Goal: Task Accomplishment & Management: Complete application form

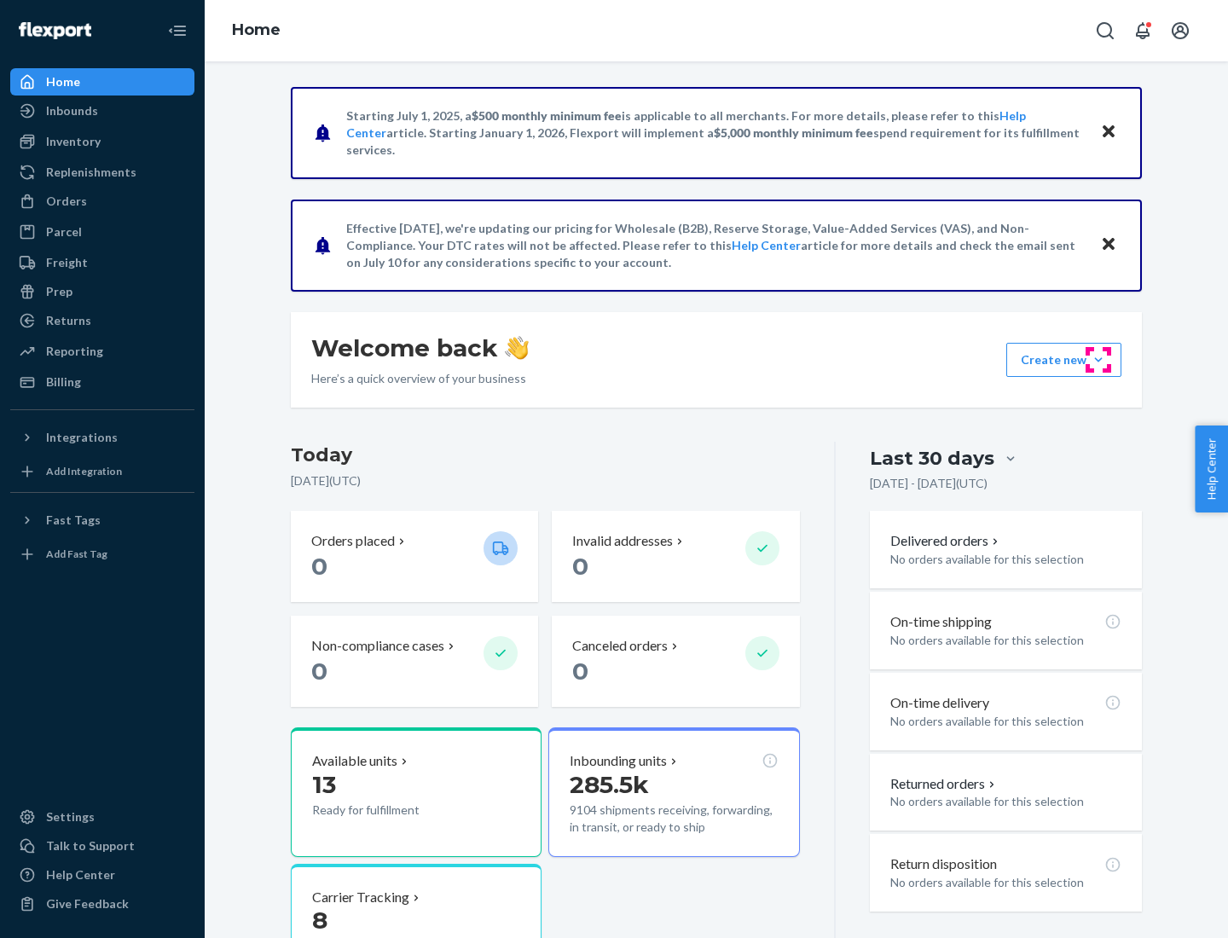
click at [1099, 360] on button "Create new Create new inbound Create new order Create new product" at bounding box center [1064, 360] width 115 height 34
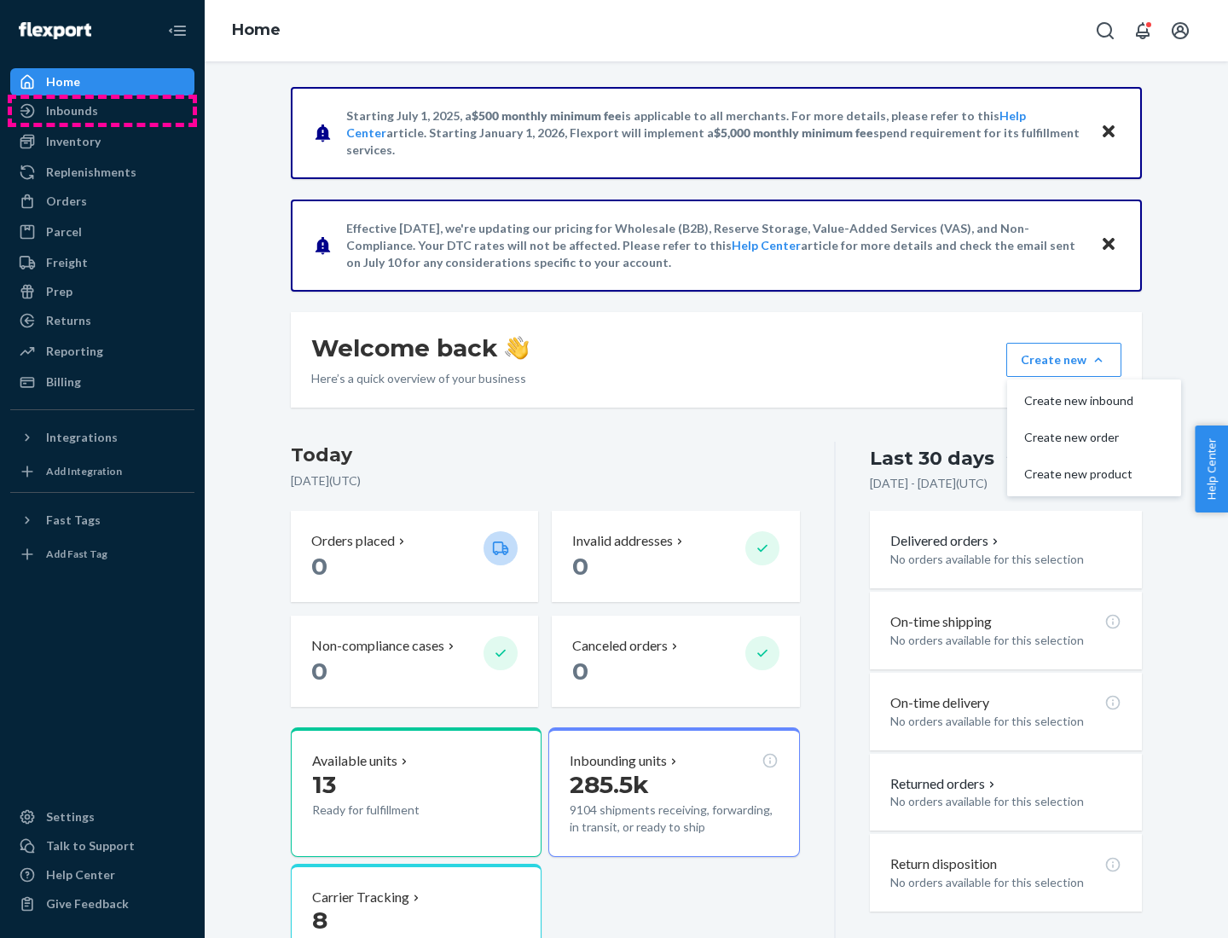
click at [102, 111] on div "Inbounds" at bounding box center [102, 111] width 181 height 24
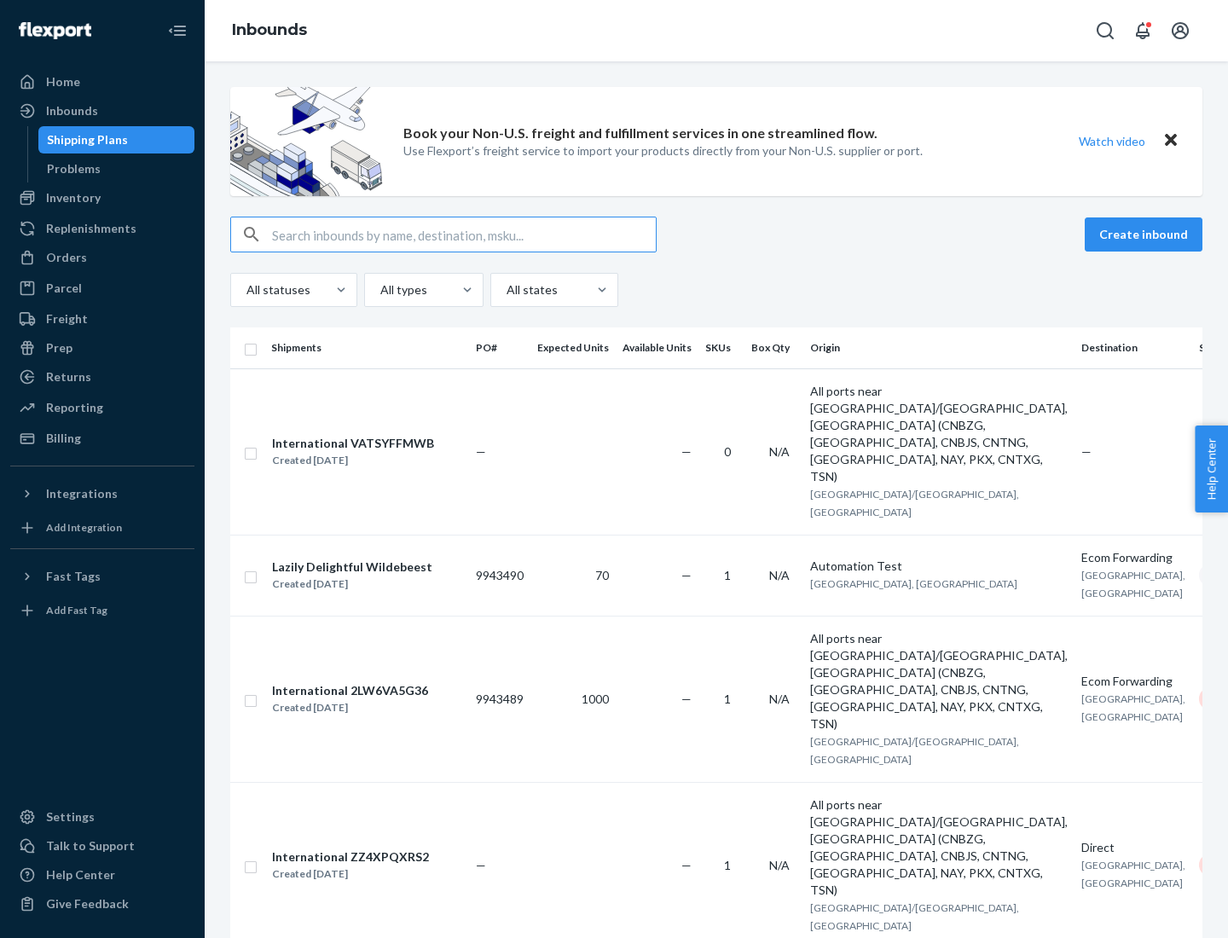
click at [1146, 235] on button "Create inbound" at bounding box center [1144, 235] width 118 height 34
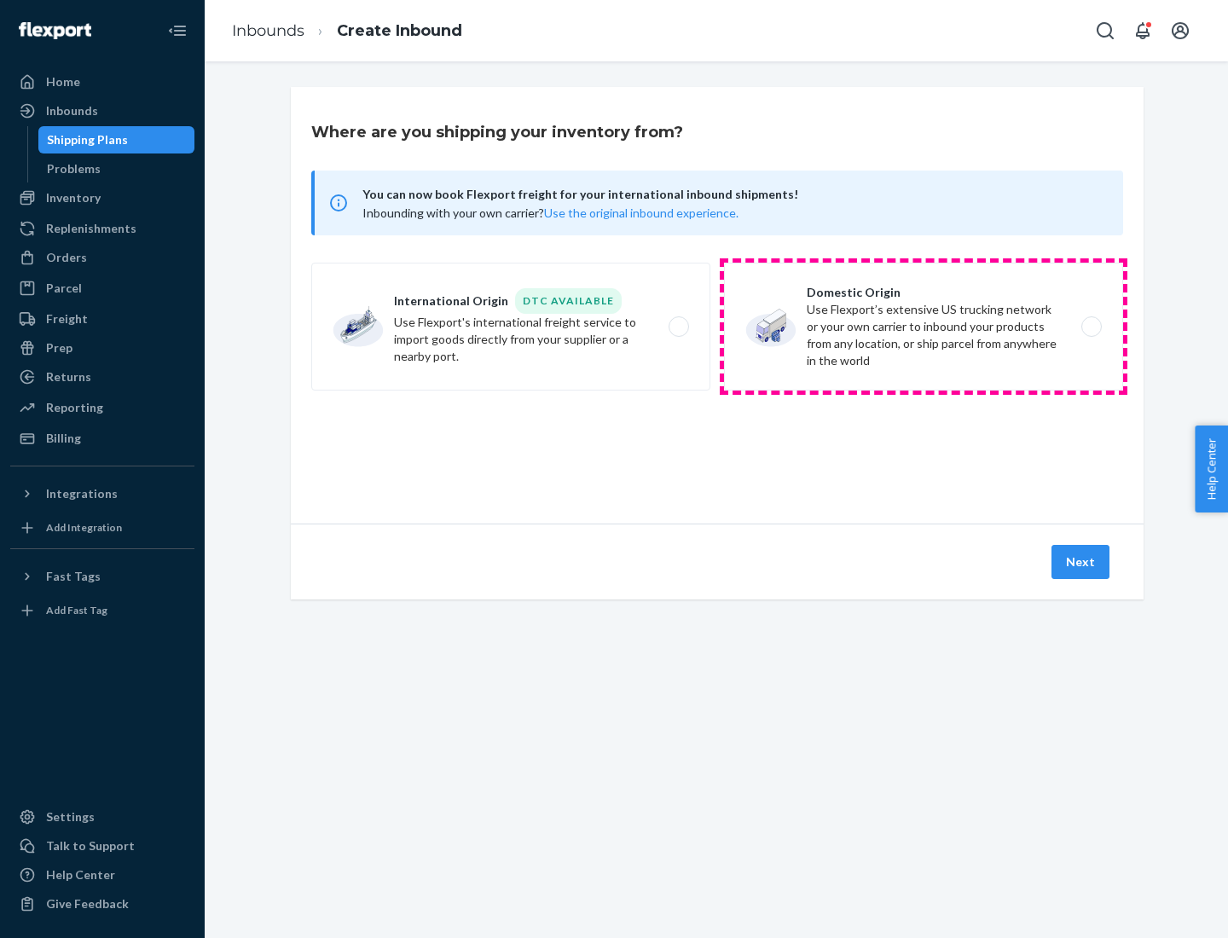
click at [924, 327] on label "Domestic Origin Use Flexport’s extensive US trucking network or your own carrie…" at bounding box center [923, 327] width 399 height 128
click at [1091, 327] on input "Domestic Origin Use Flexport’s extensive US trucking network or your own carrie…" at bounding box center [1096, 327] width 11 height 11
radio input "true"
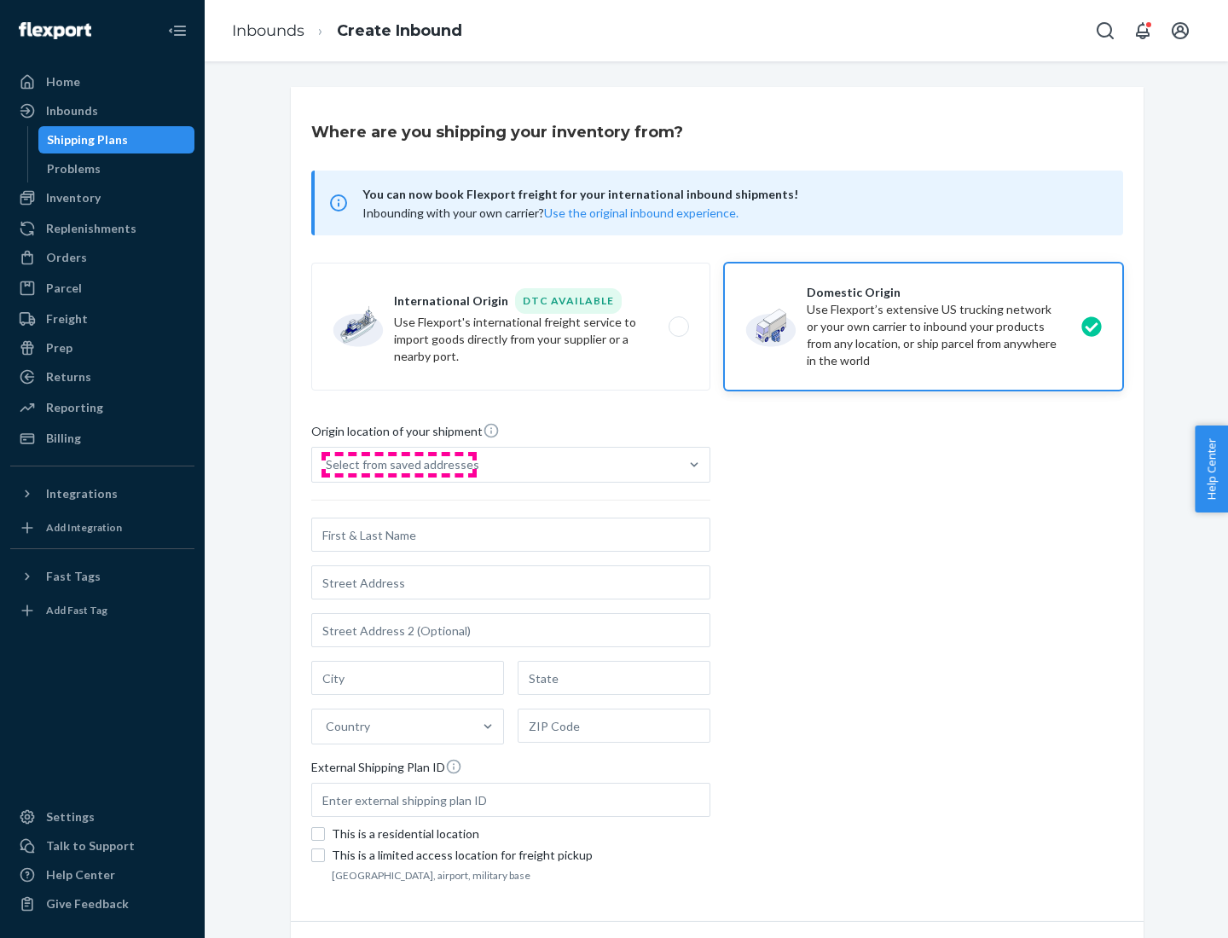
click at [398, 465] on div "Select from saved addresses" at bounding box center [403, 464] width 154 height 17
click at [328, 465] on input "Select from saved addresses" at bounding box center [327, 464] width 2 height 17
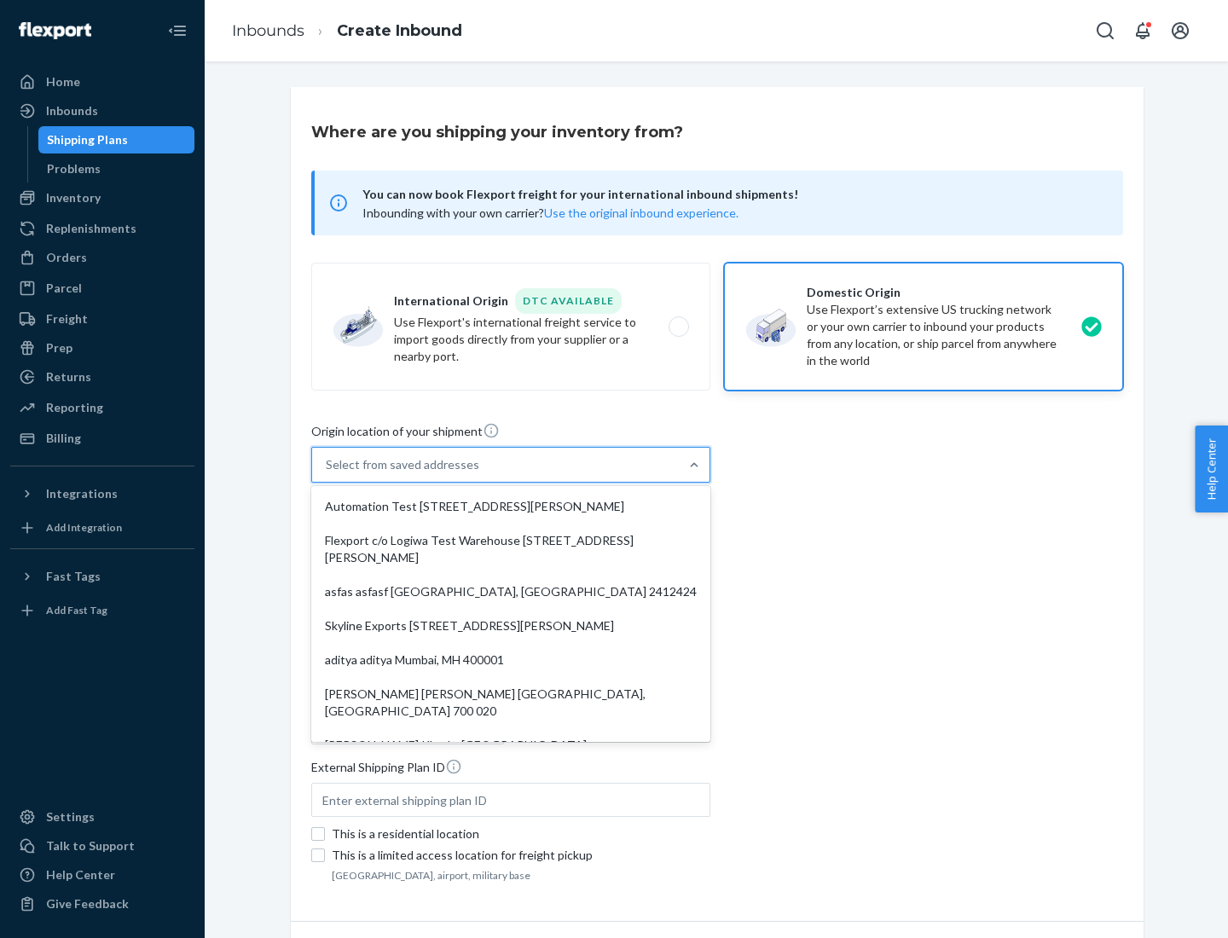
scroll to position [7, 0]
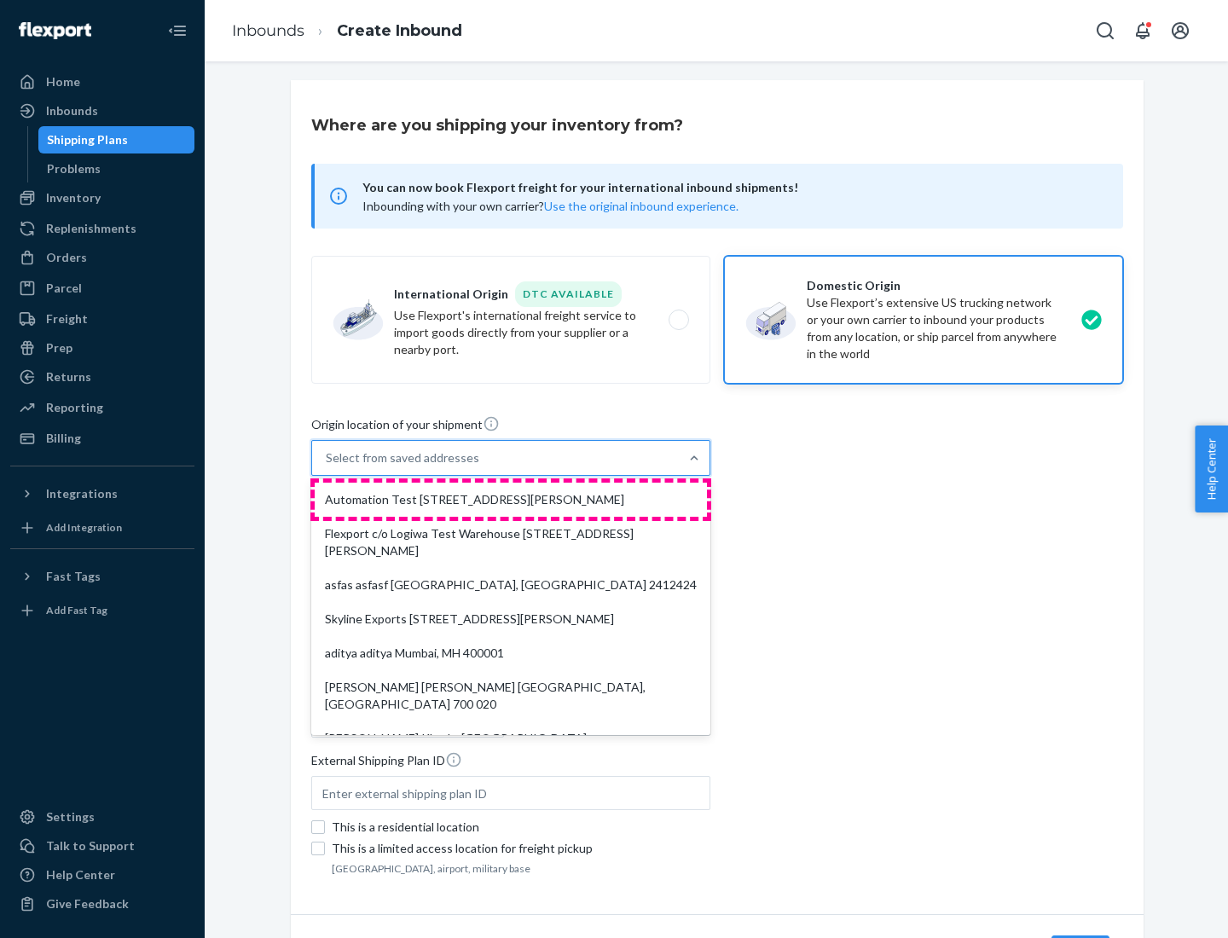
click at [511, 500] on div "Automation Test [STREET_ADDRESS][PERSON_NAME]" at bounding box center [511, 500] width 392 height 34
click at [328, 467] on input "option Automation Test [STREET_ADDRESS][PERSON_NAME]. 9 results available. Use …" at bounding box center [327, 458] width 2 height 17
type input "Automation Test"
type input "[STREET_ADDRESS][PERSON_NAME]"
type input "9th Floor"
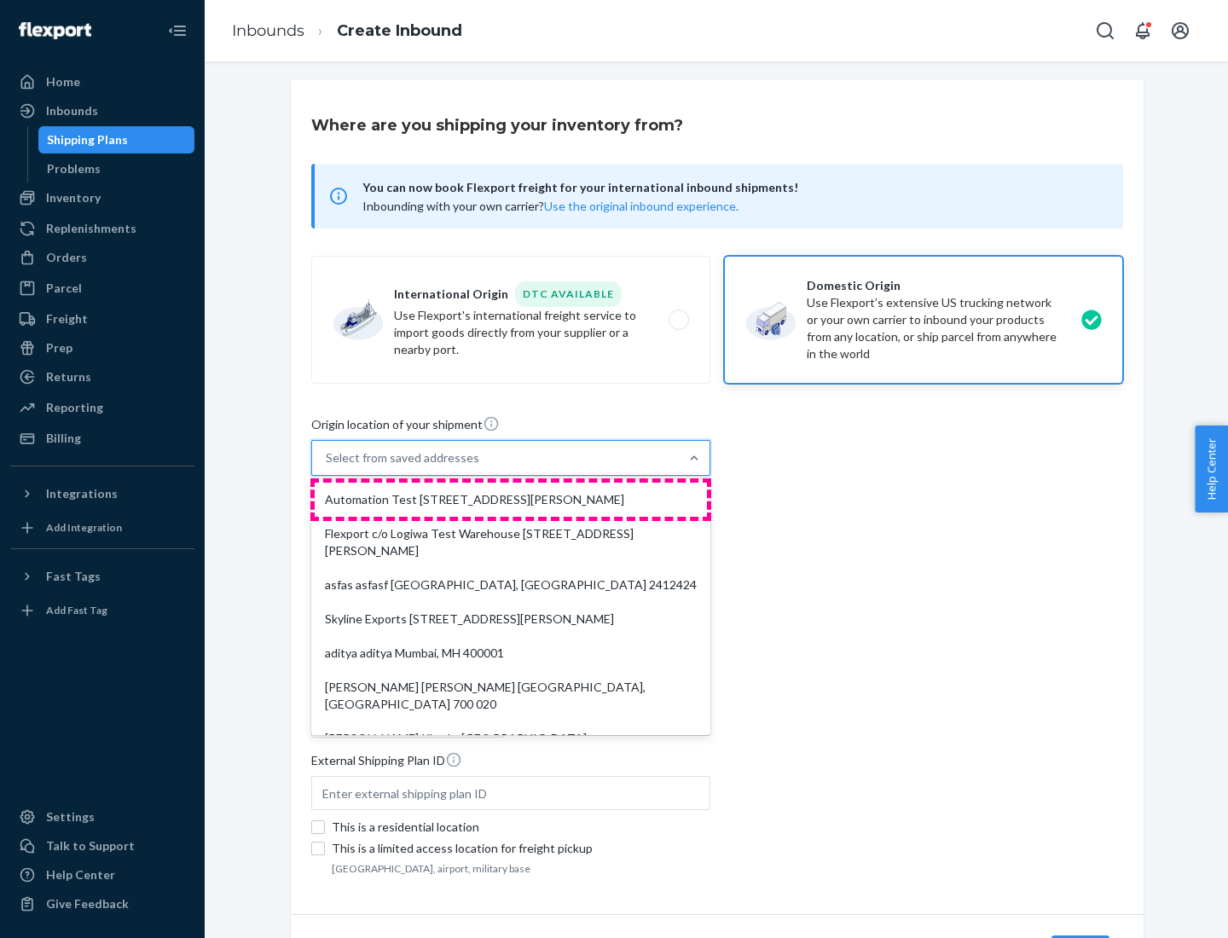
type input "[GEOGRAPHIC_DATA]"
type input "CA"
type input "94104"
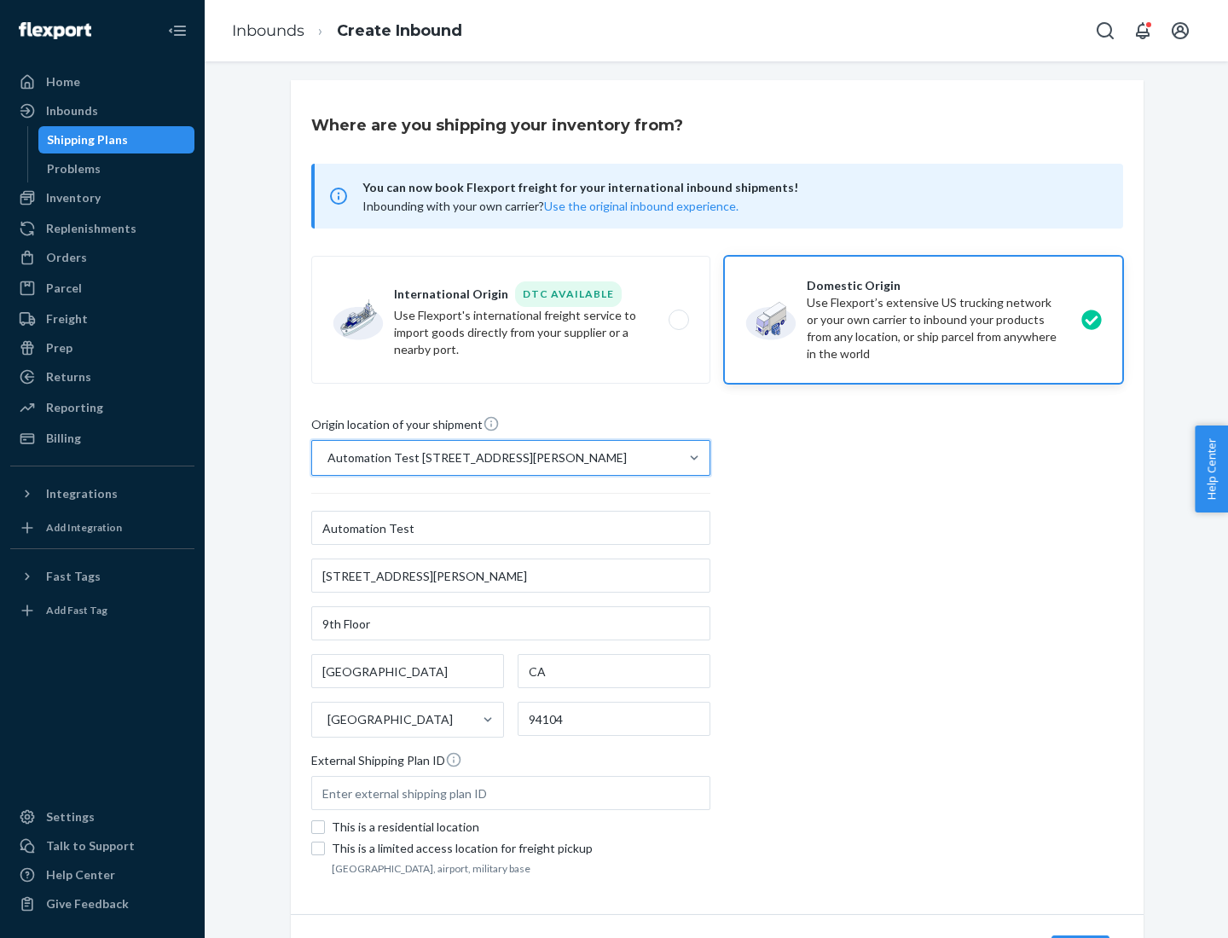
scroll to position [100, 0]
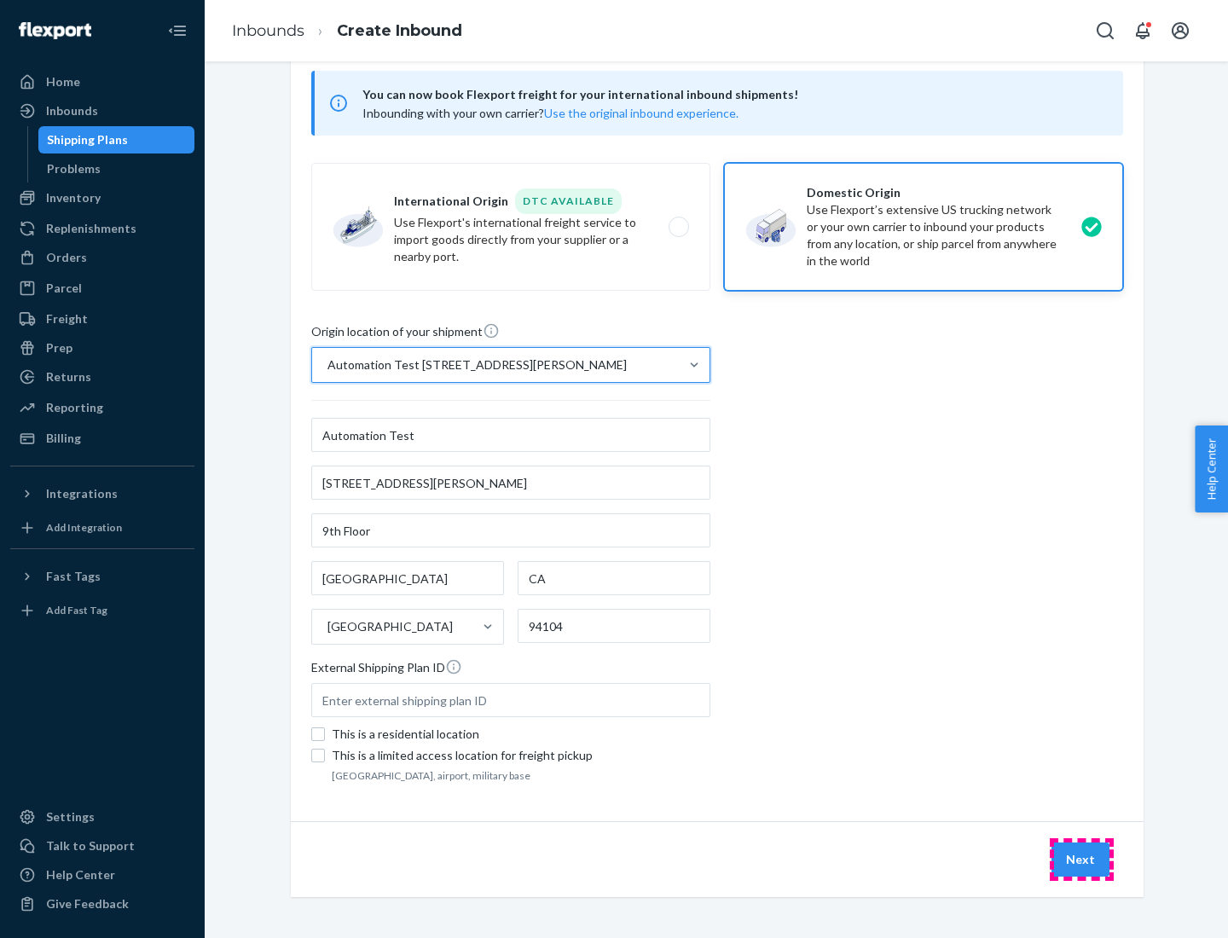
click at [1082, 860] on button "Next" at bounding box center [1081, 860] width 58 height 34
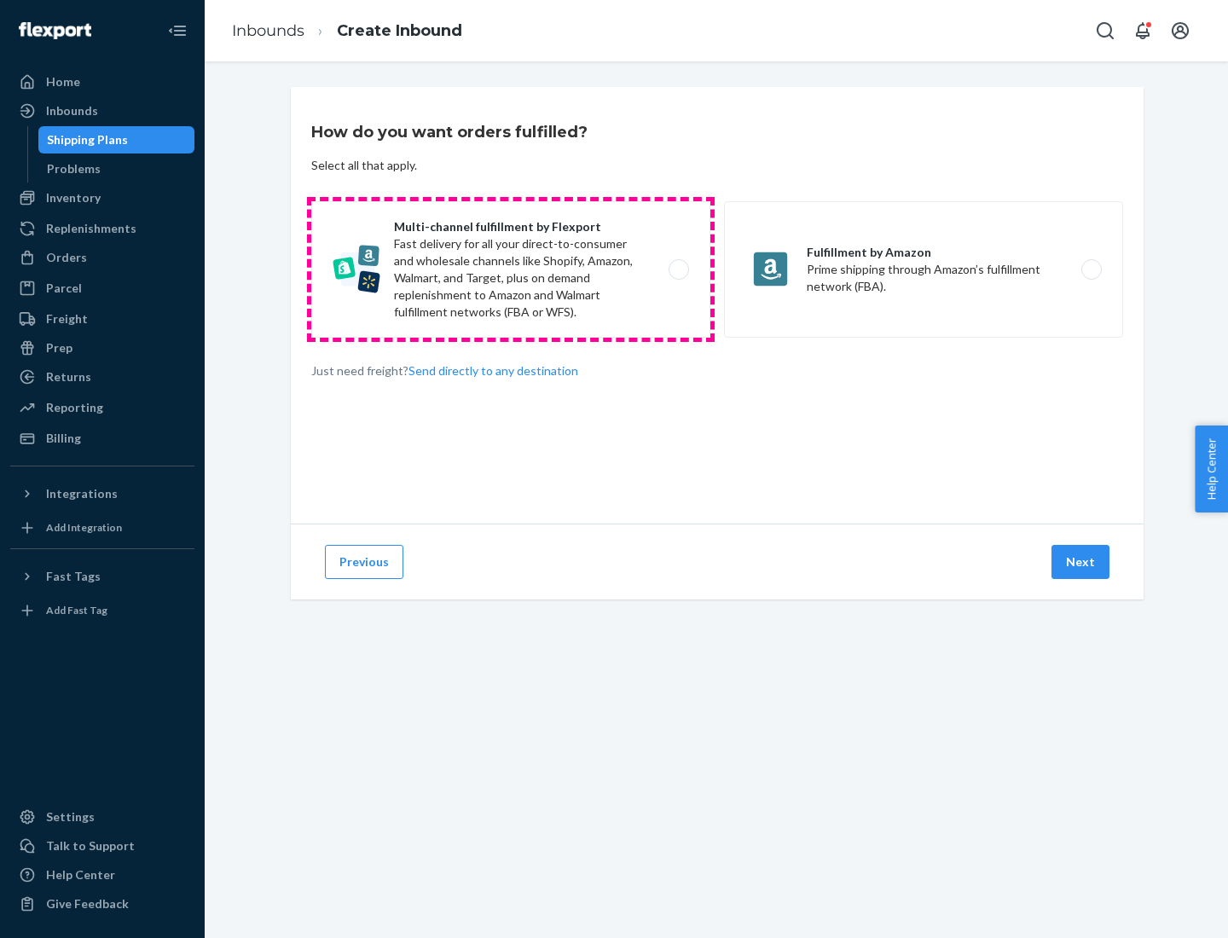
click at [511, 270] on label "Multi-channel fulfillment by Flexport Fast delivery for all your direct-to-cons…" at bounding box center [510, 269] width 399 height 136
click at [678, 270] on input "Multi-channel fulfillment by Flexport Fast delivery for all your direct-to-cons…" at bounding box center [683, 269] width 11 height 11
radio input "true"
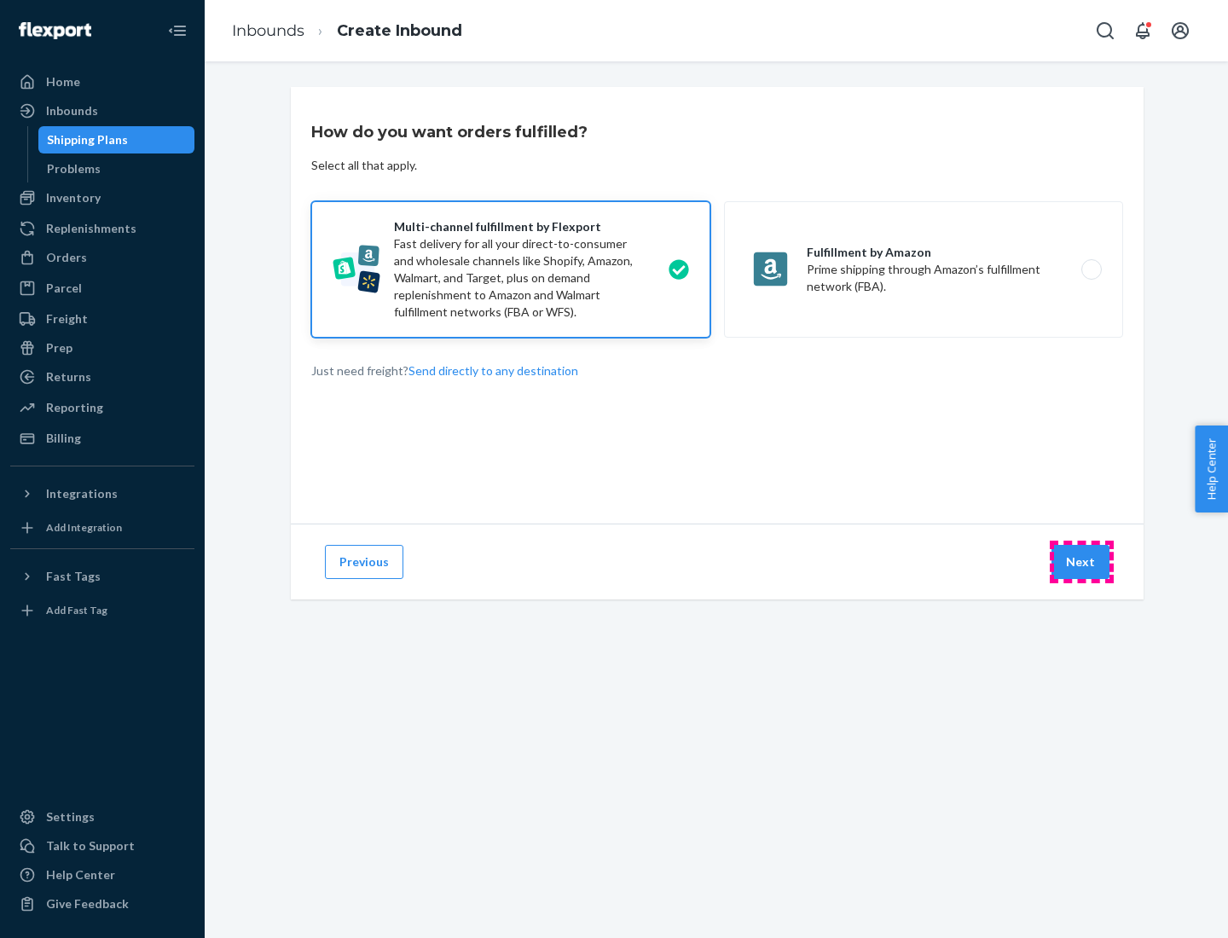
click at [1082, 562] on button "Next" at bounding box center [1081, 562] width 58 height 34
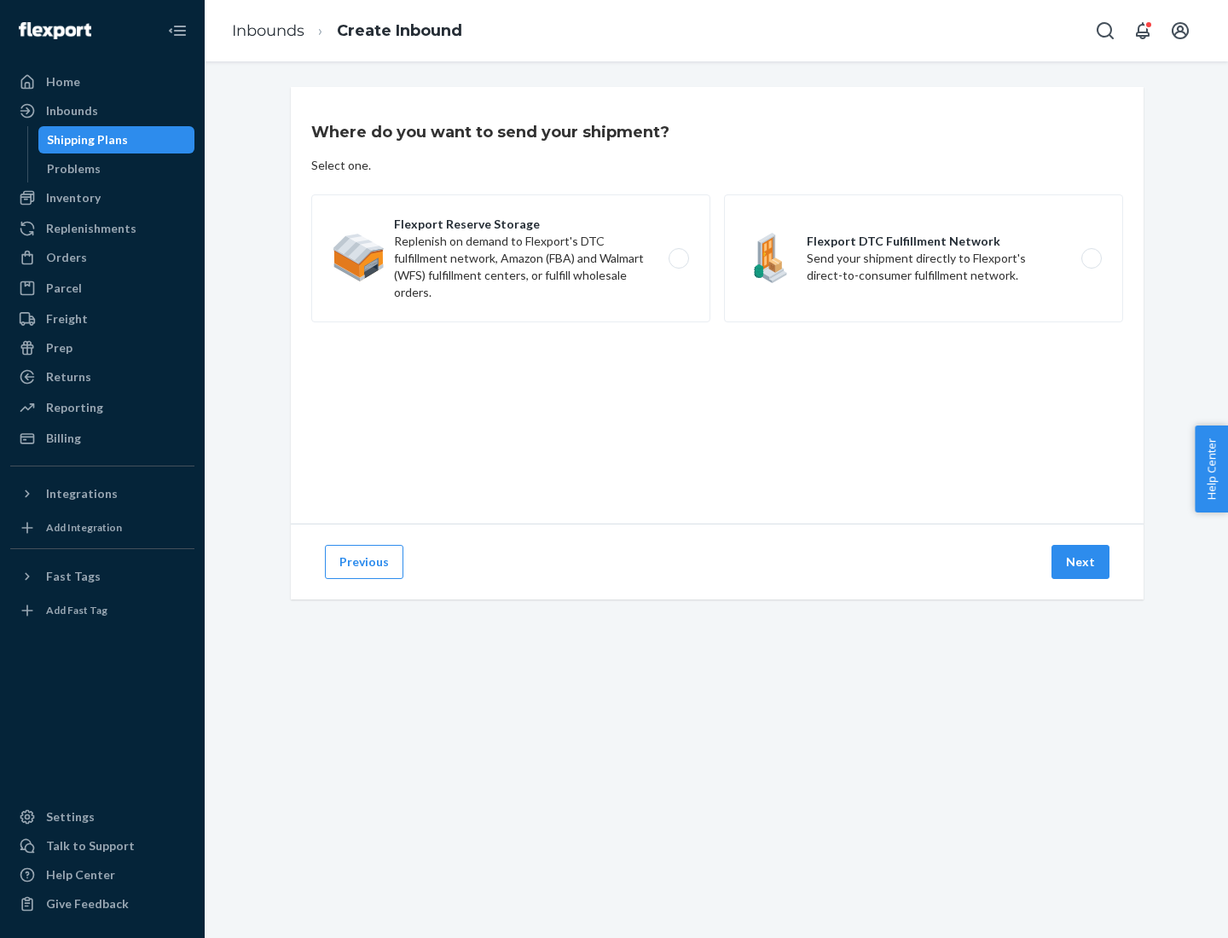
click at [924, 258] on label "Flexport DTC Fulfillment Network Send your shipment directly to Flexport's dire…" at bounding box center [923, 258] width 399 height 128
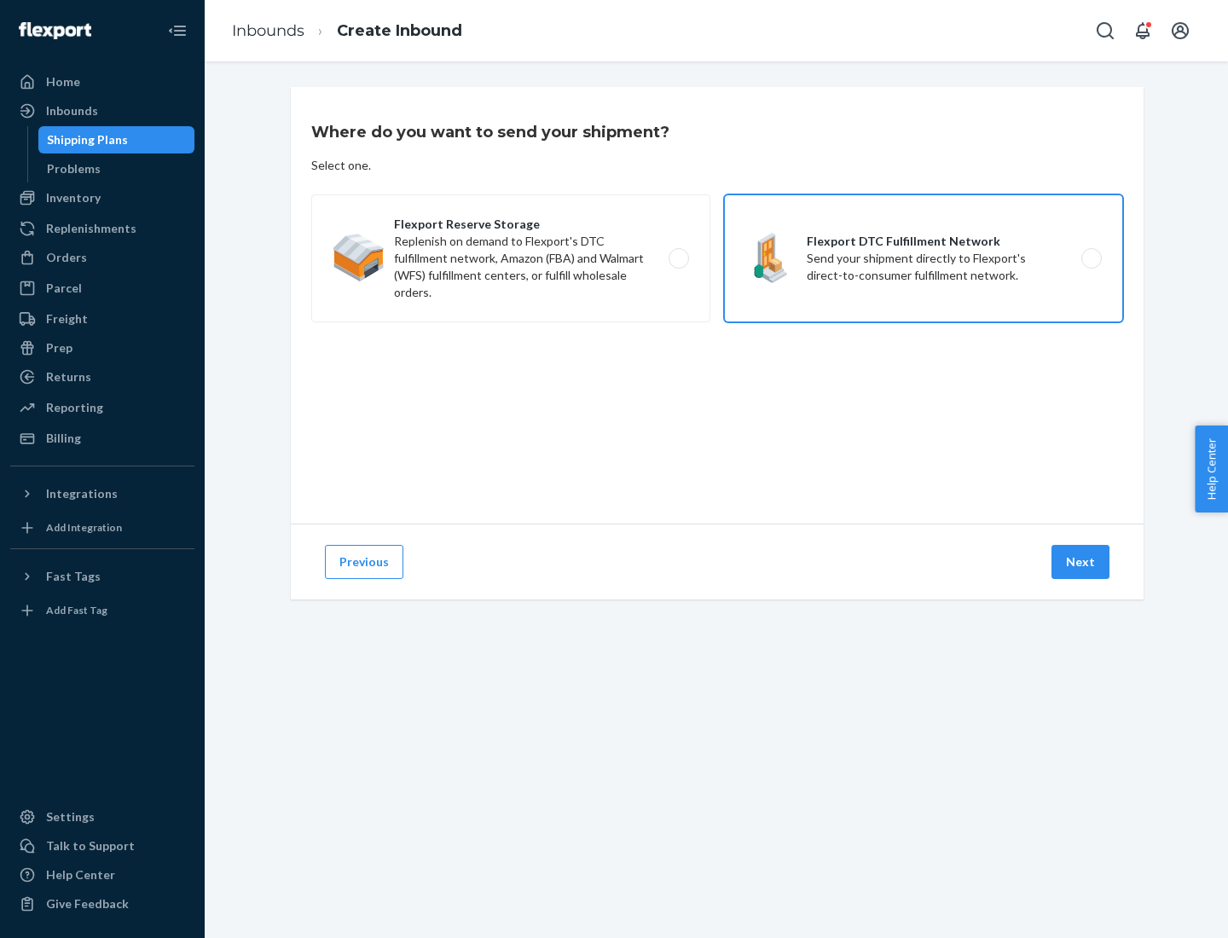
click at [1091, 258] on input "Flexport DTC Fulfillment Network Send your shipment directly to Flexport's dire…" at bounding box center [1096, 258] width 11 height 11
radio input "true"
click at [1082, 562] on button "Next" at bounding box center [1081, 562] width 58 height 34
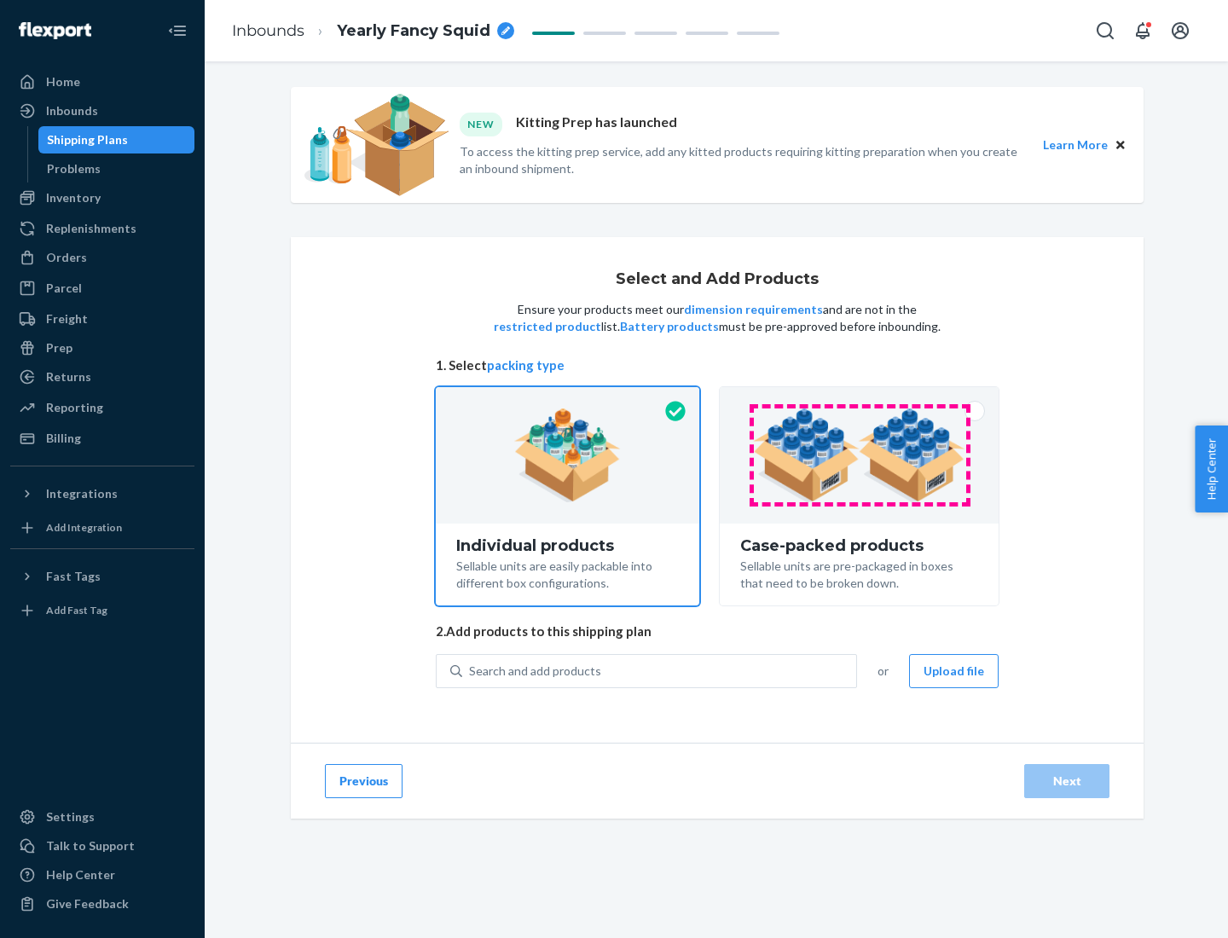
click at [860, 456] on img at bounding box center [859, 456] width 212 height 94
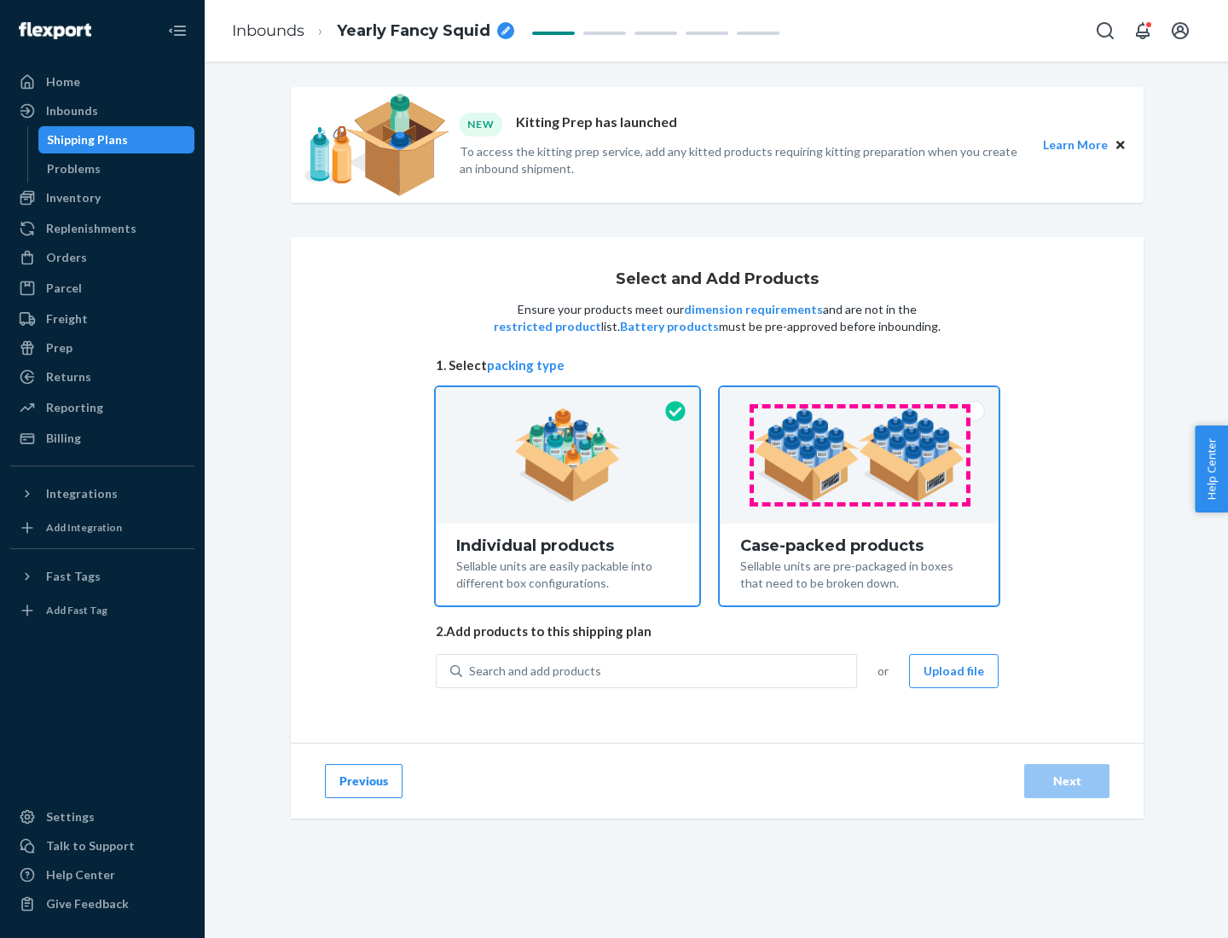
click at [860, 398] on input "Case-packed products Sellable units are pre-packaged in boxes that need to be b…" at bounding box center [859, 392] width 11 height 11
radio input "true"
radio input "false"
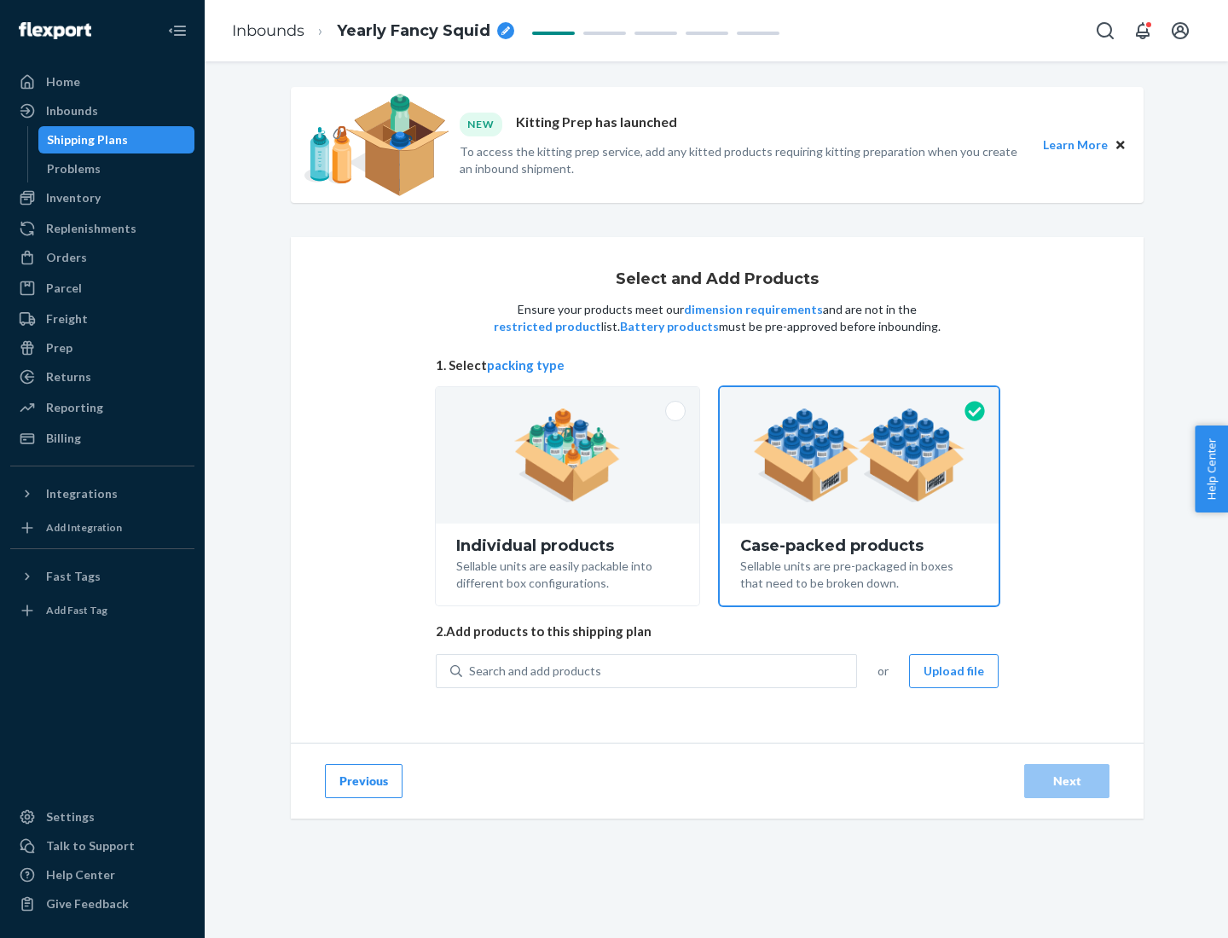
click at [660, 670] on div "Search and add products" at bounding box center [659, 671] width 394 height 31
click at [471, 670] on input "Search and add products" at bounding box center [470, 671] width 2 height 17
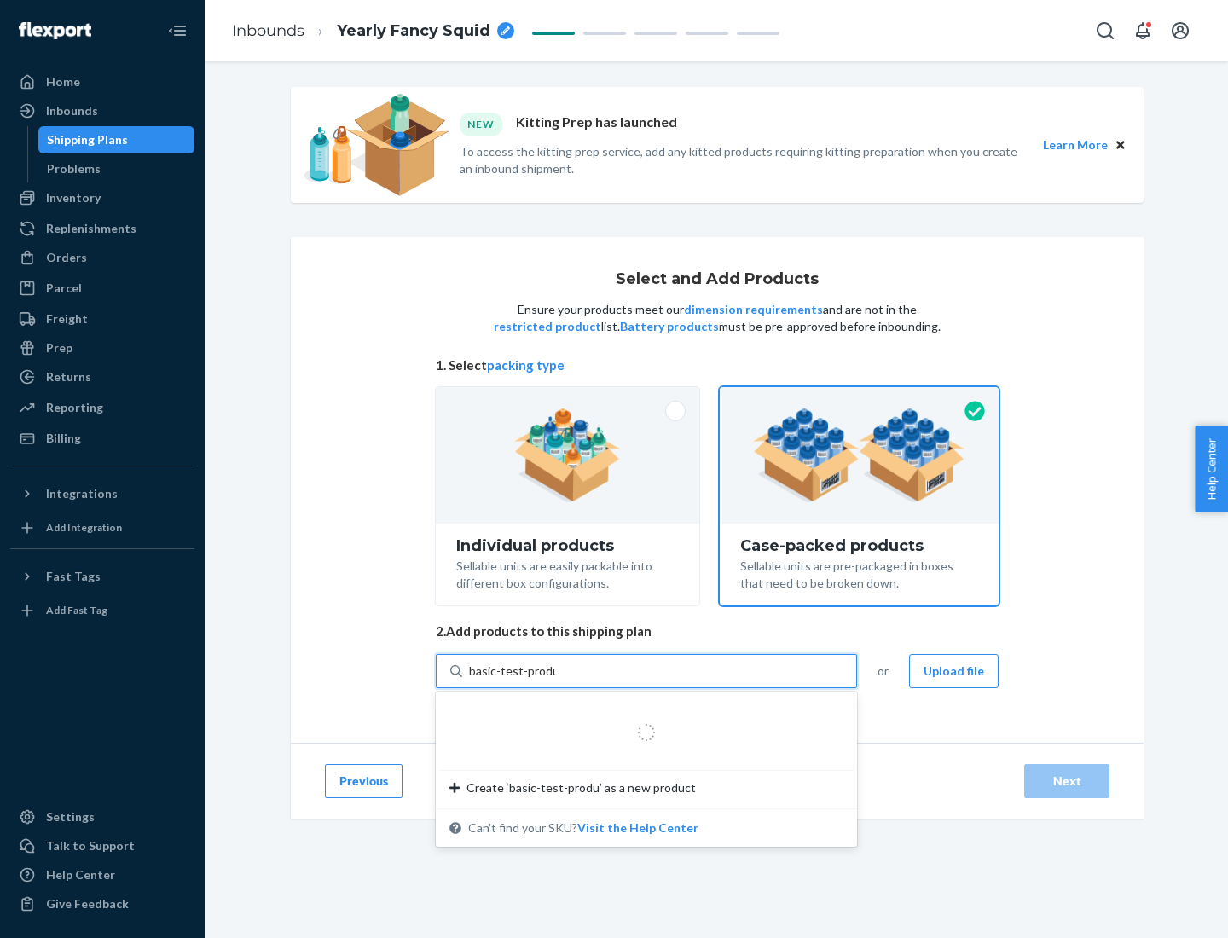
type input "basic-test-product-1"
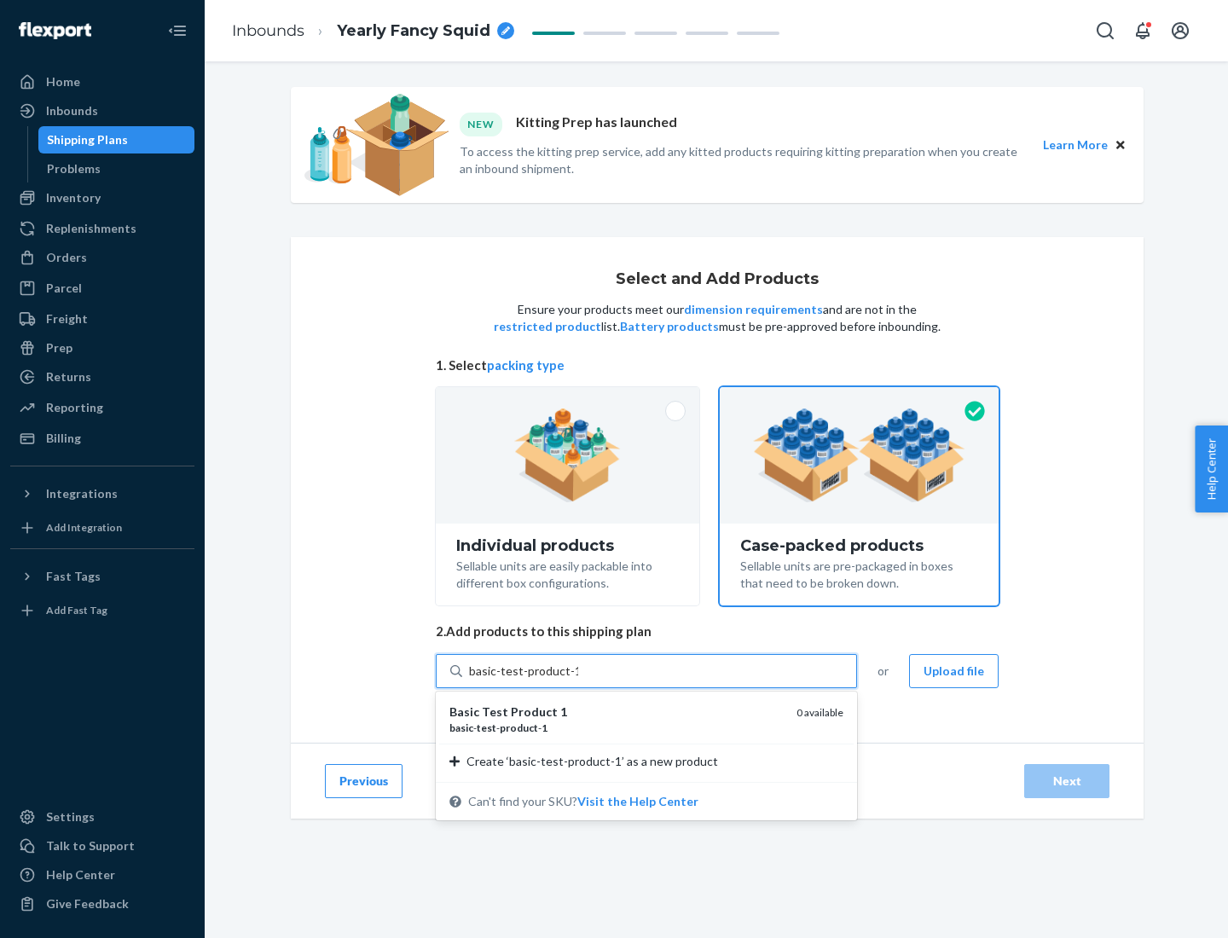
click at [617, 728] on div "basic - test - product - 1" at bounding box center [617, 728] width 334 height 15
click at [578, 680] on input "basic-test-product-1" at bounding box center [523, 671] width 109 height 17
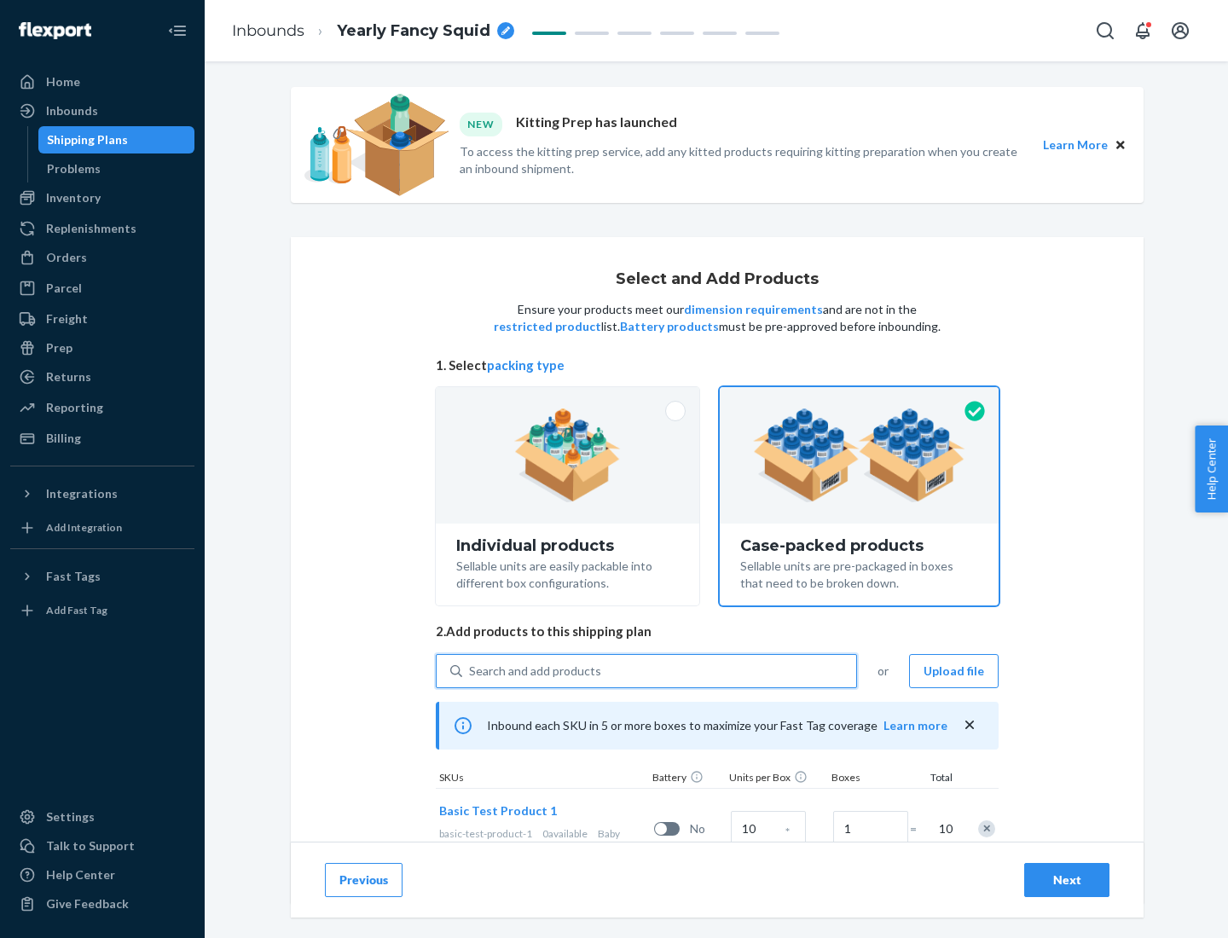
scroll to position [61, 0]
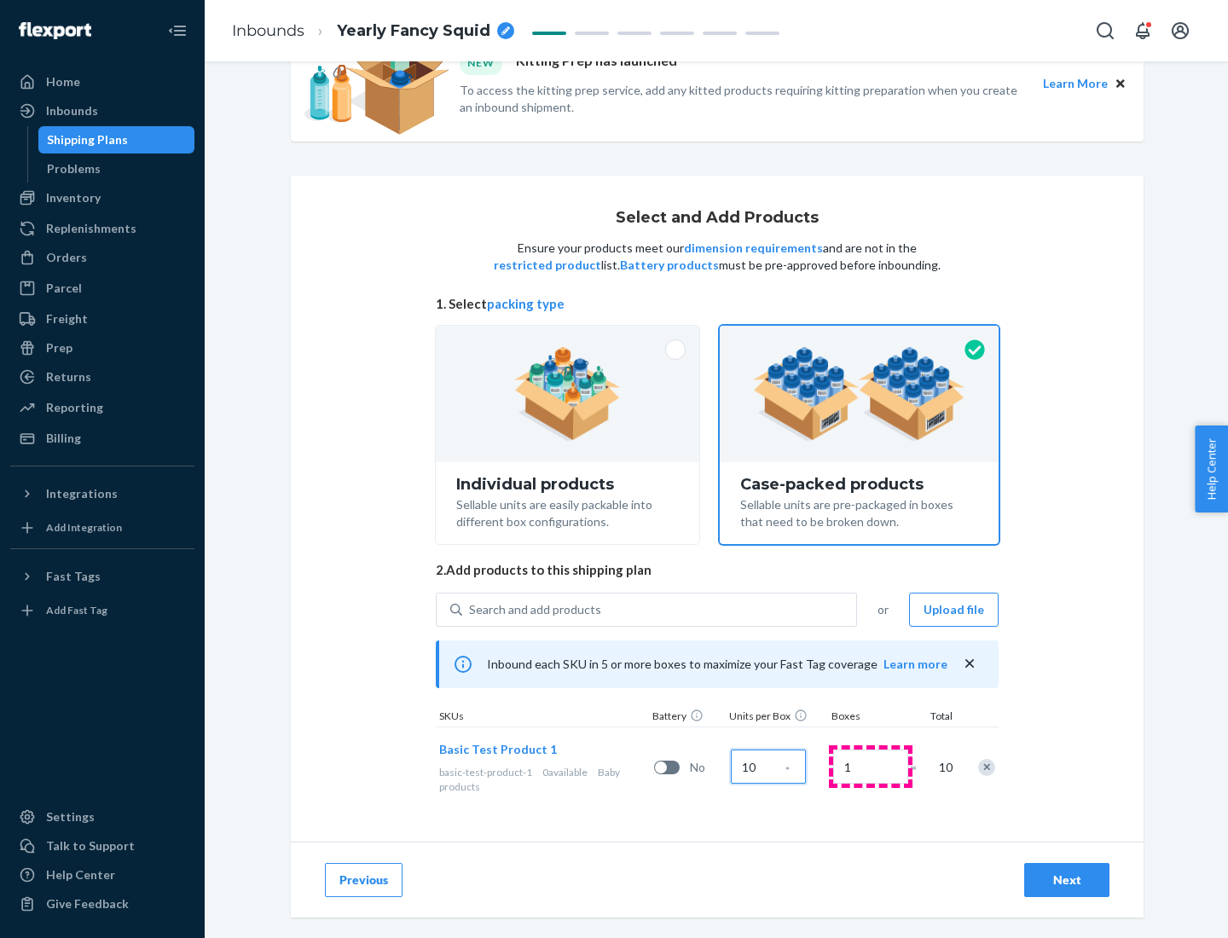
type input "10"
type input "7"
click at [1067, 880] on div "Next" at bounding box center [1067, 880] width 56 height 17
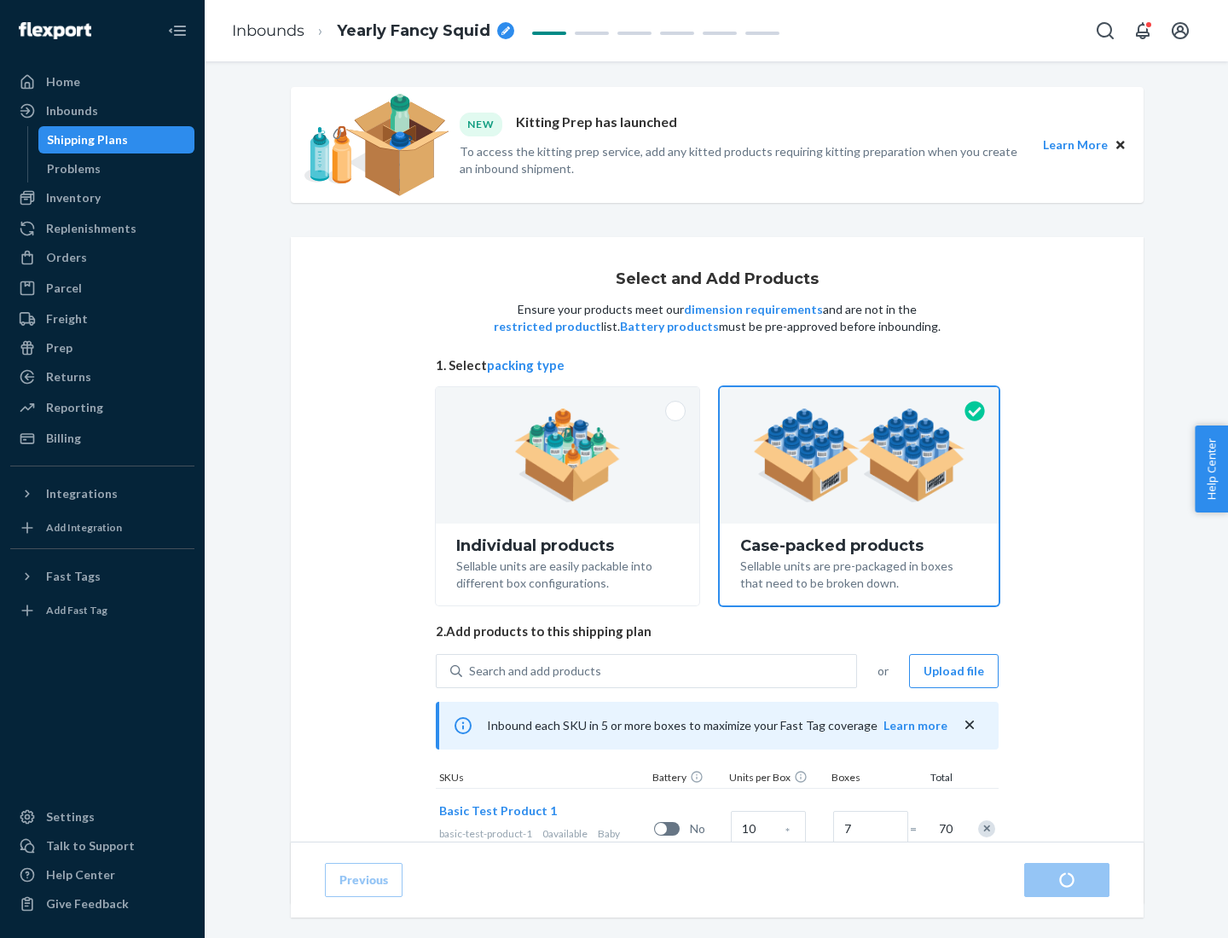
radio input "true"
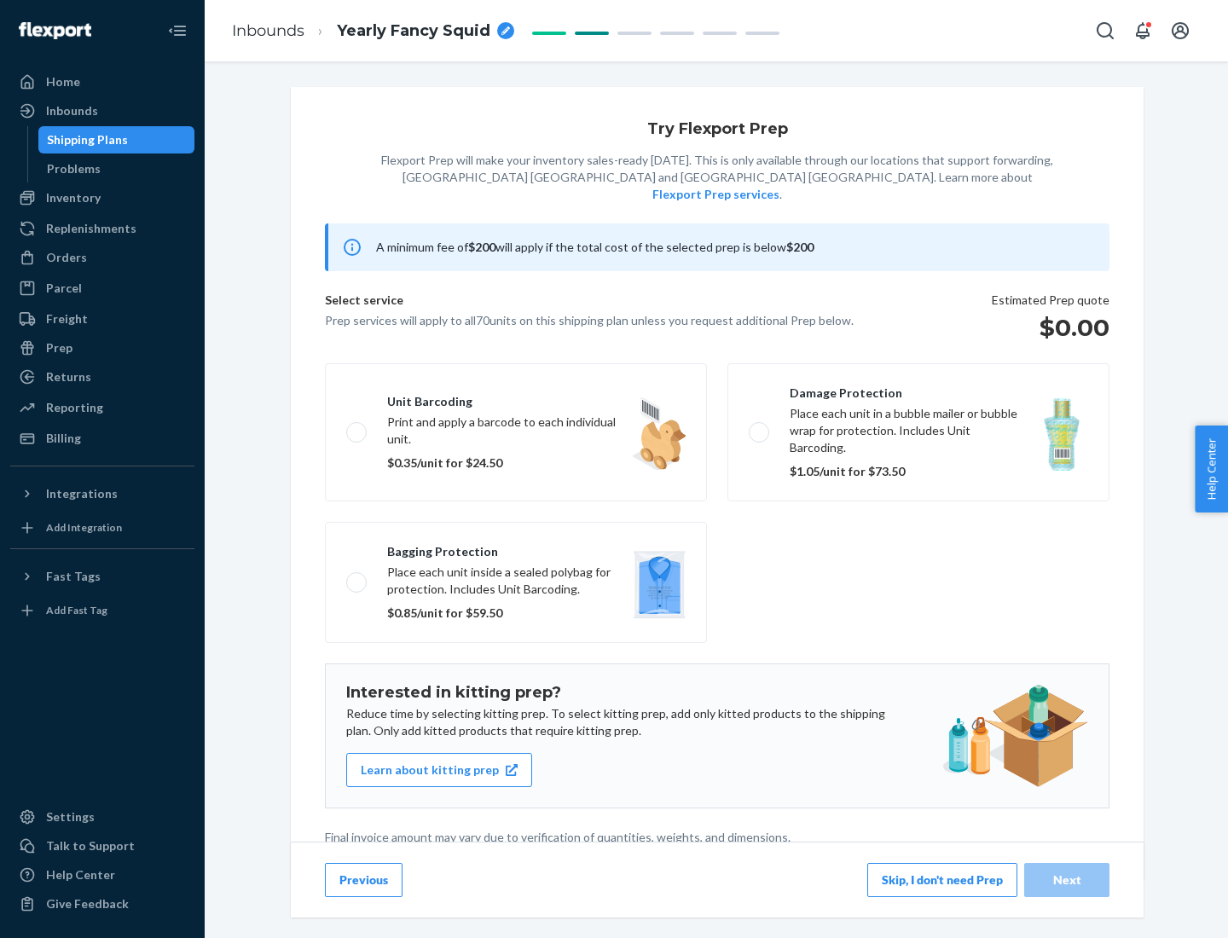
scroll to position [4, 0]
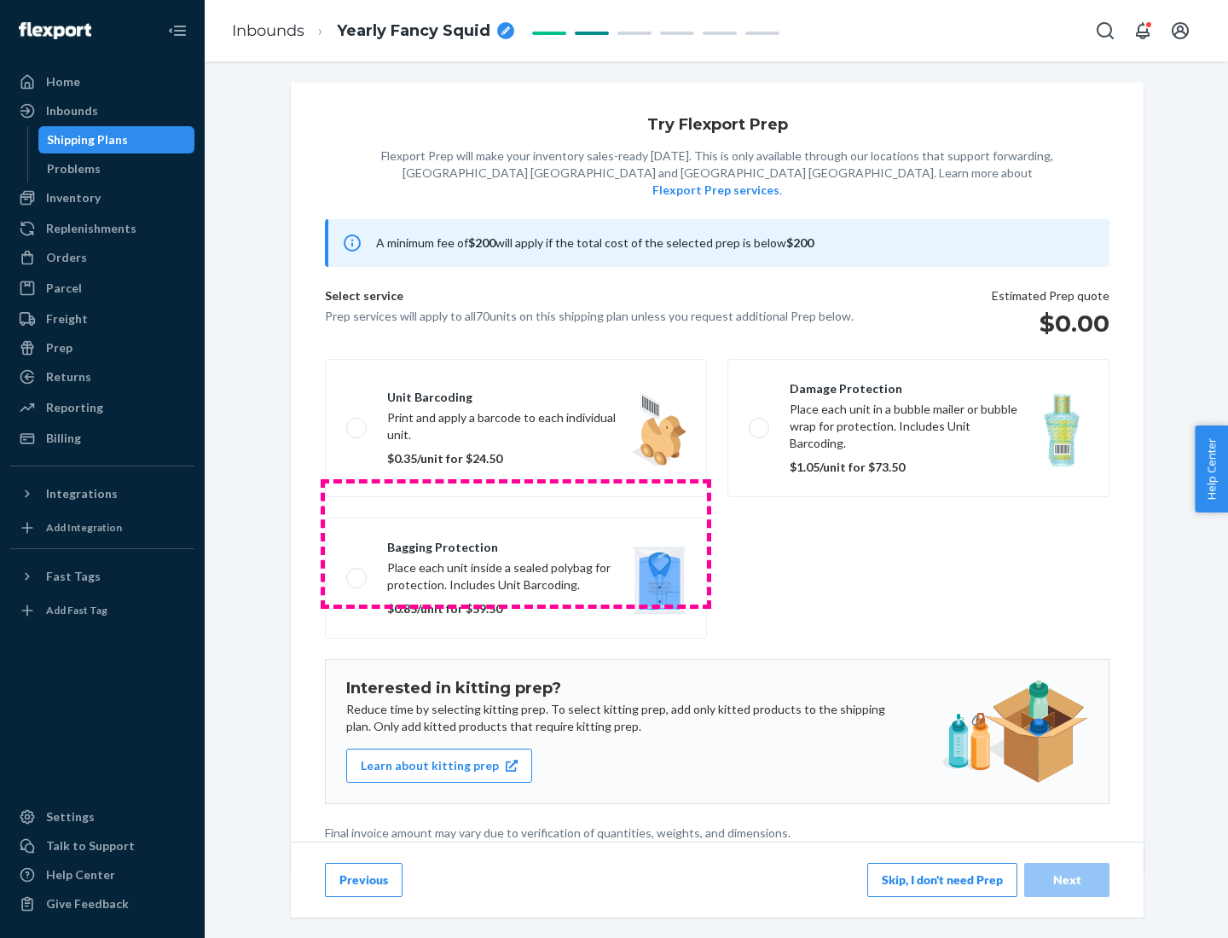
click at [516, 543] on label "Bagging protection Place each unit inside a sealed polybag for protection. Incl…" at bounding box center [516, 578] width 382 height 121
click at [357, 572] on input "Bagging protection Place each unit inside a sealed polybag for protection. Incl…" at bounding box center [351, 577] width 11 height 11
checkbox input "true"
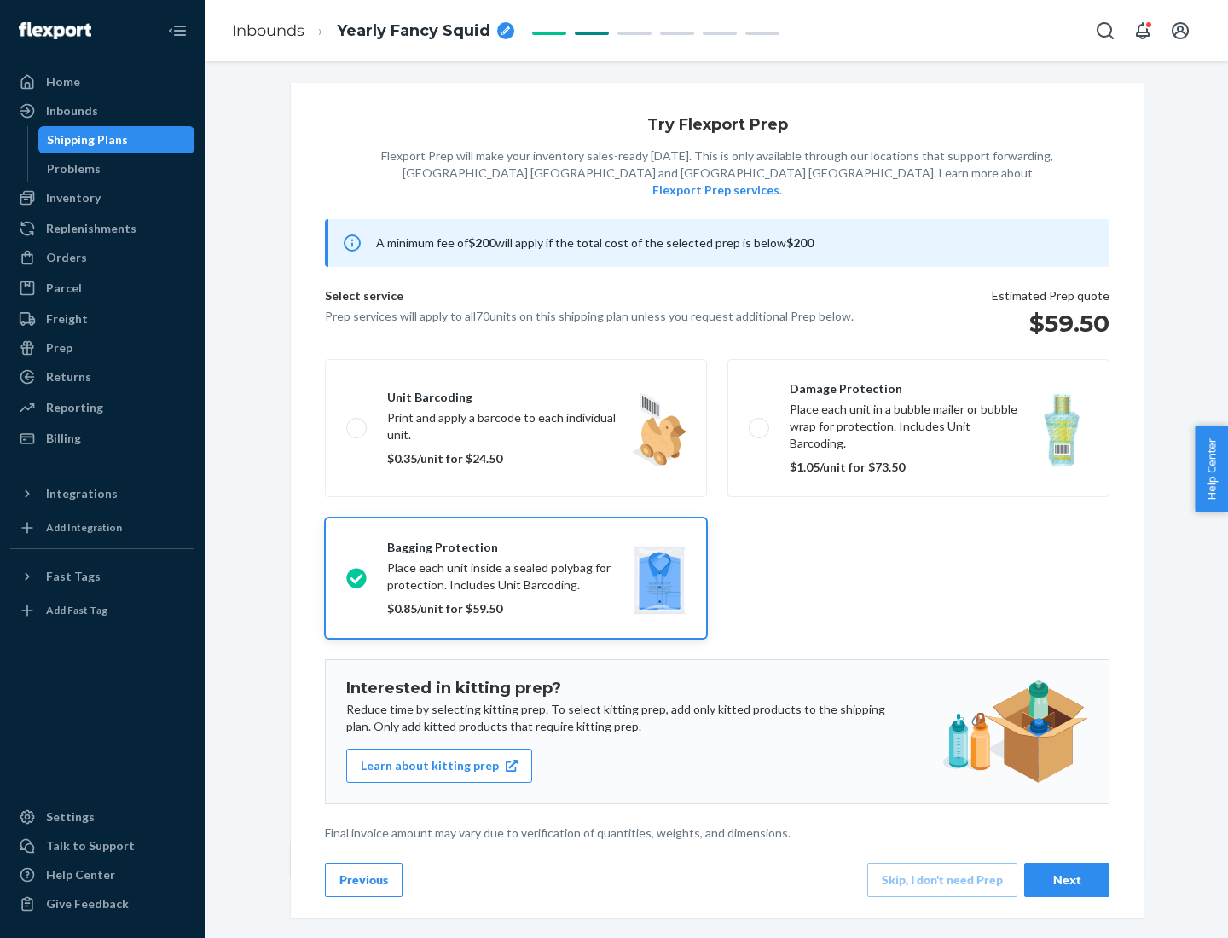
click at [1067, 879] on div "Next" at bounding box center [1067, 880] width 56 height 17
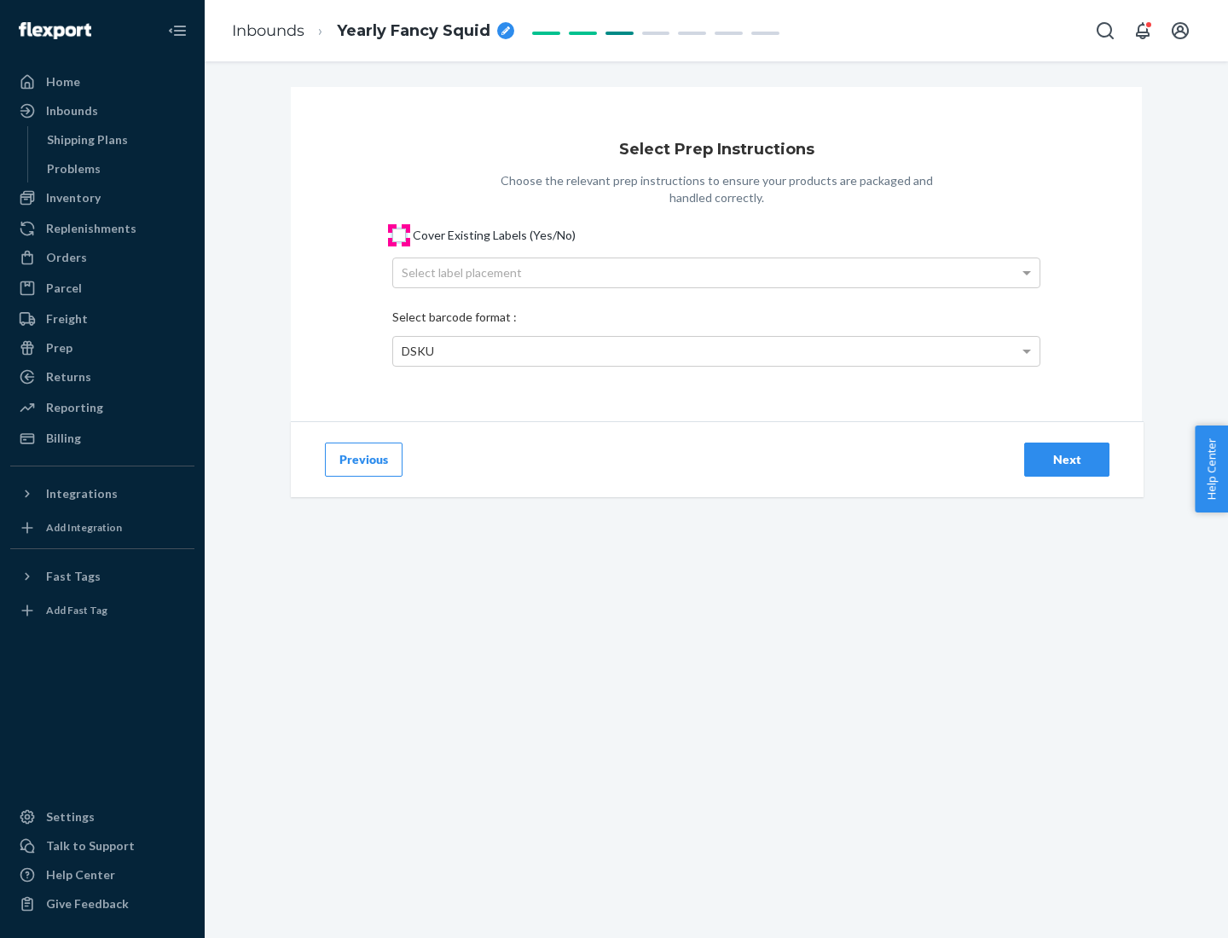
click at [399, 235] on input "Cover Existing Labels (Yes/No)" at bounding box center [399, 236] width 14 height 14
checkbox input "true"
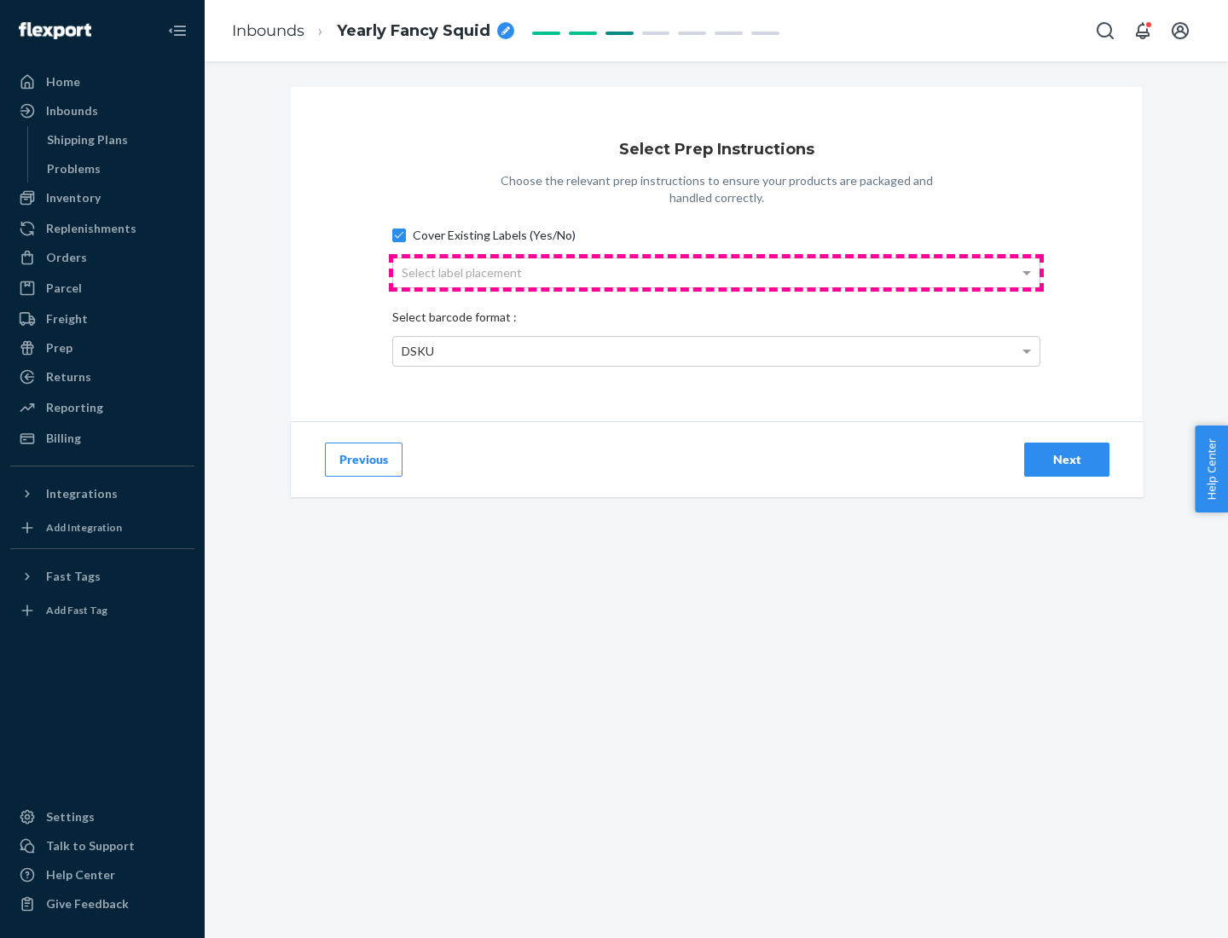
click at [717, 272] on div "Select label placement" at bounding box center [716, 272] width 647 height 29
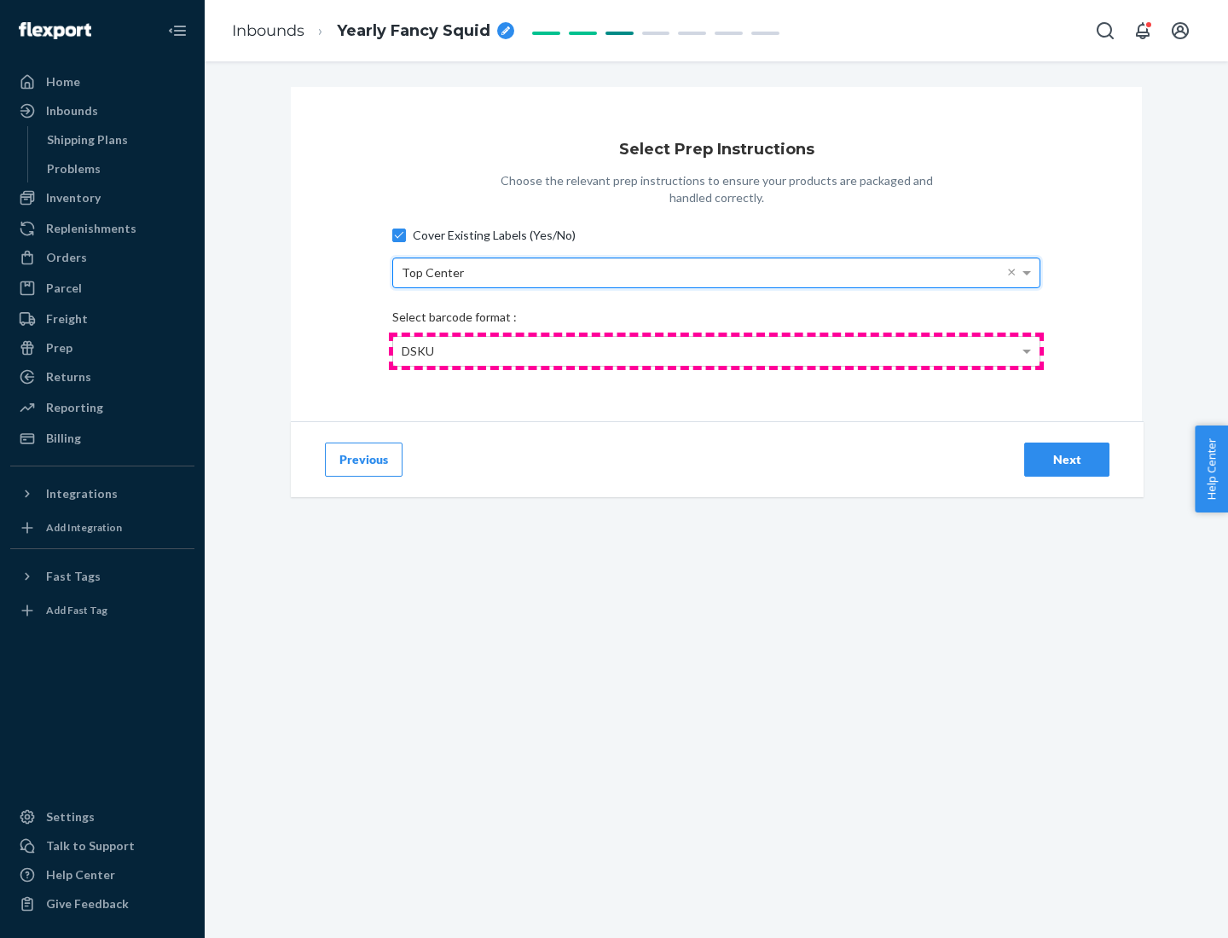
click at [717, 351] on div "DSKU" at bounding box center [716, 351] width 647 height 29
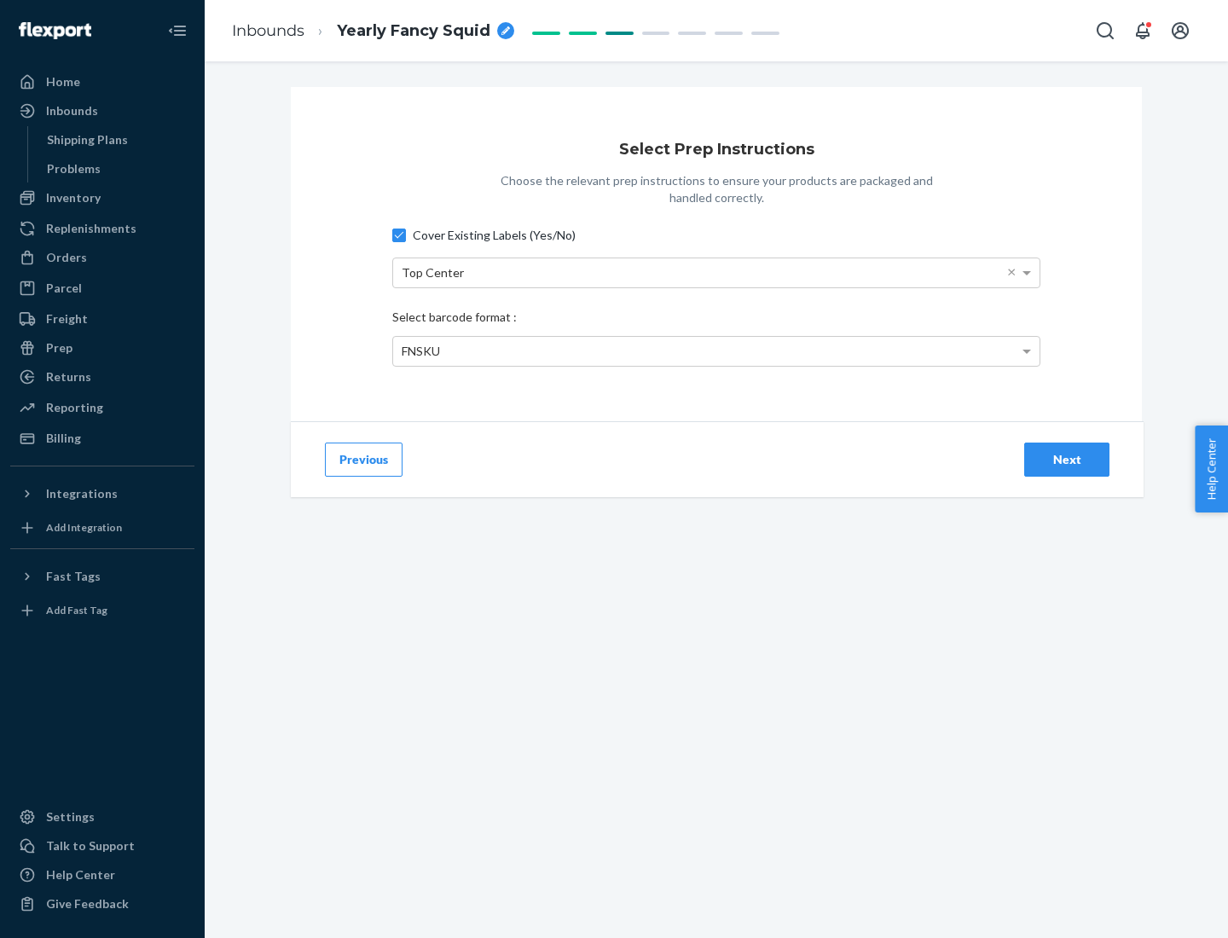
click at [1067, 459] on div "Next" at bounding box center [1067, 459] width 56 height 17
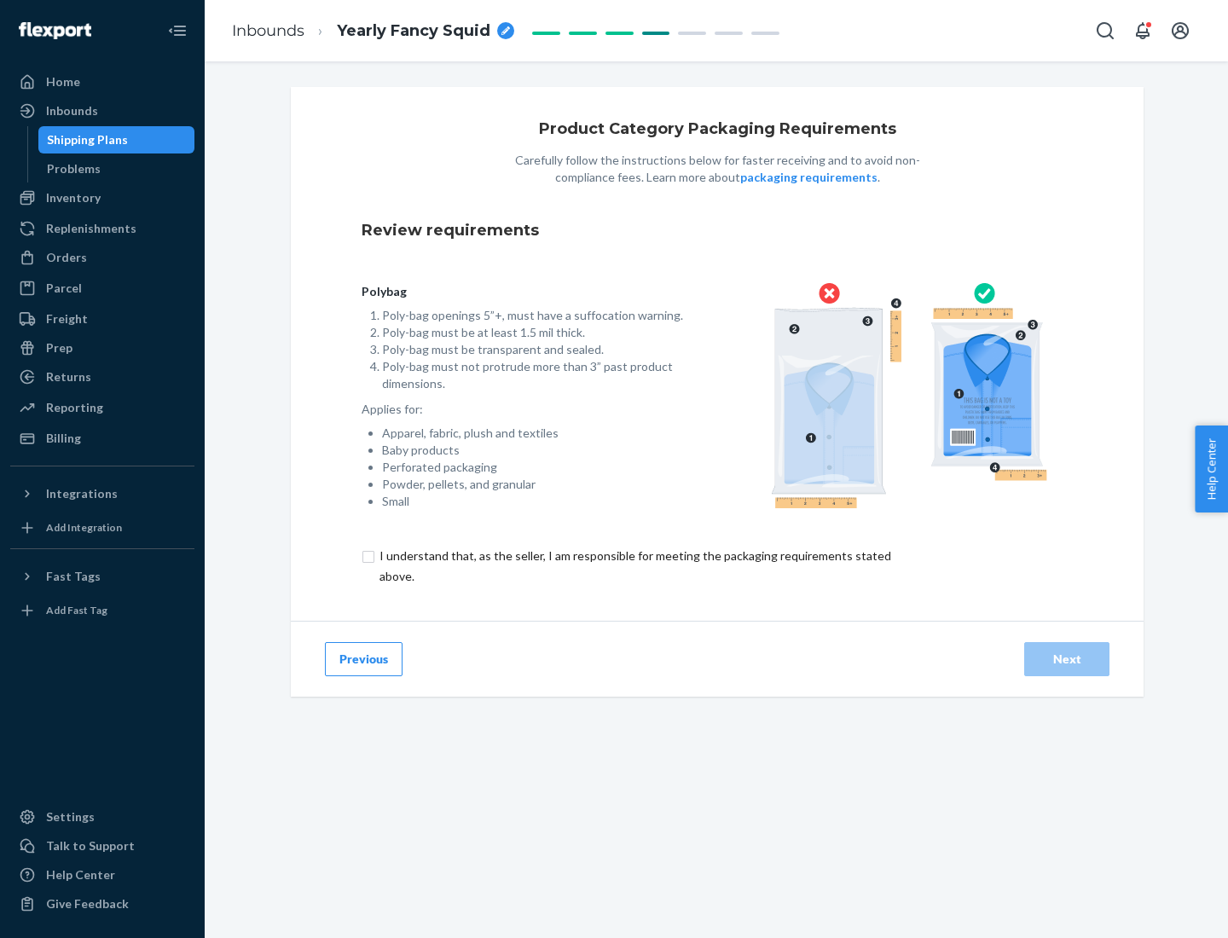
click at [634, 566] on input "checkbox" at bounding box center [645, 566] width 567 height 41
checkbox input "true"
click at [1067, 659] on div "Next" at bounding box center [1067, 659] width 56 height 17
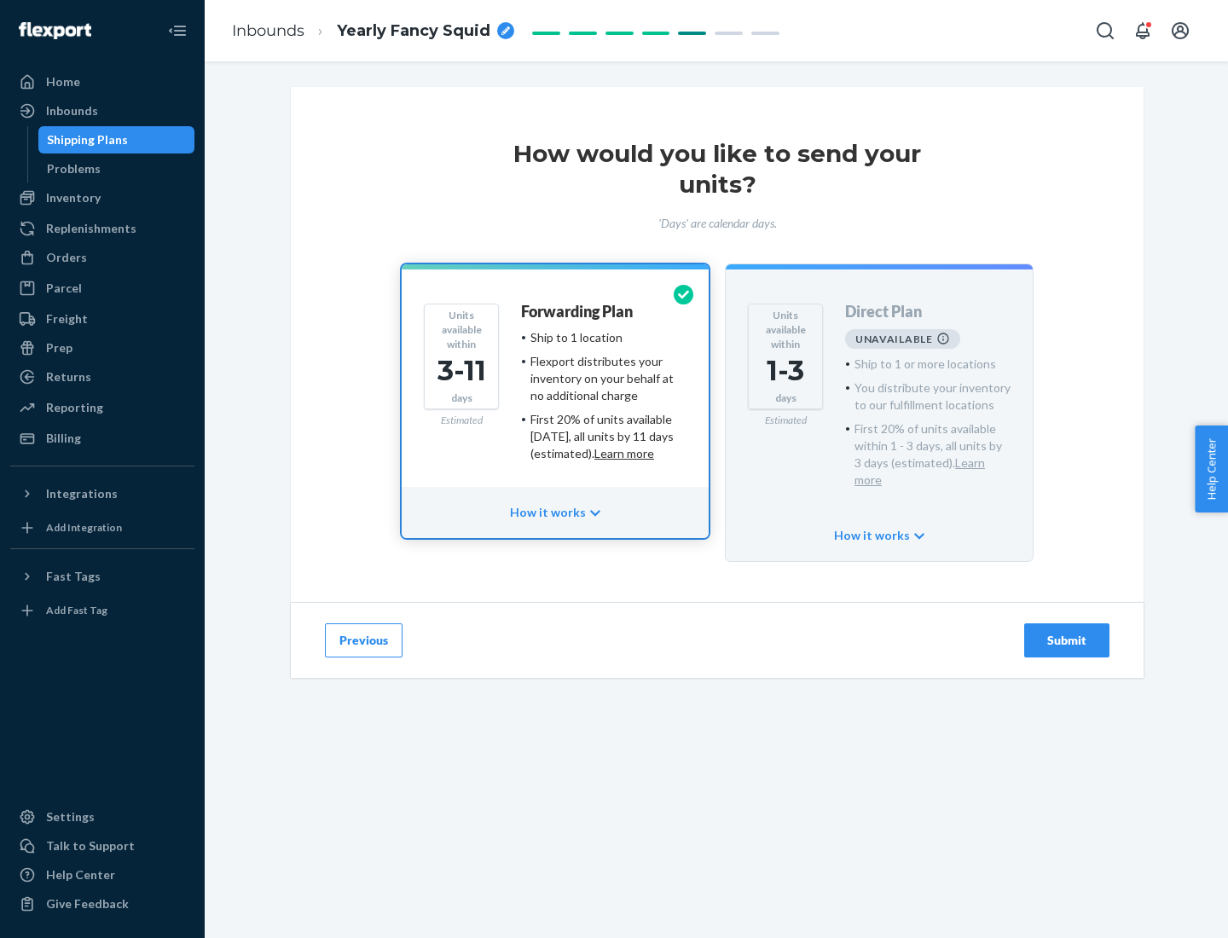
click at [578, 311] on h4 "Forwarding Plan" at bounding box center [577, 312] width 112 height 17
click at [1067, 632] on div "Submit" at bounding box center [1067, 640] width 56 height 17
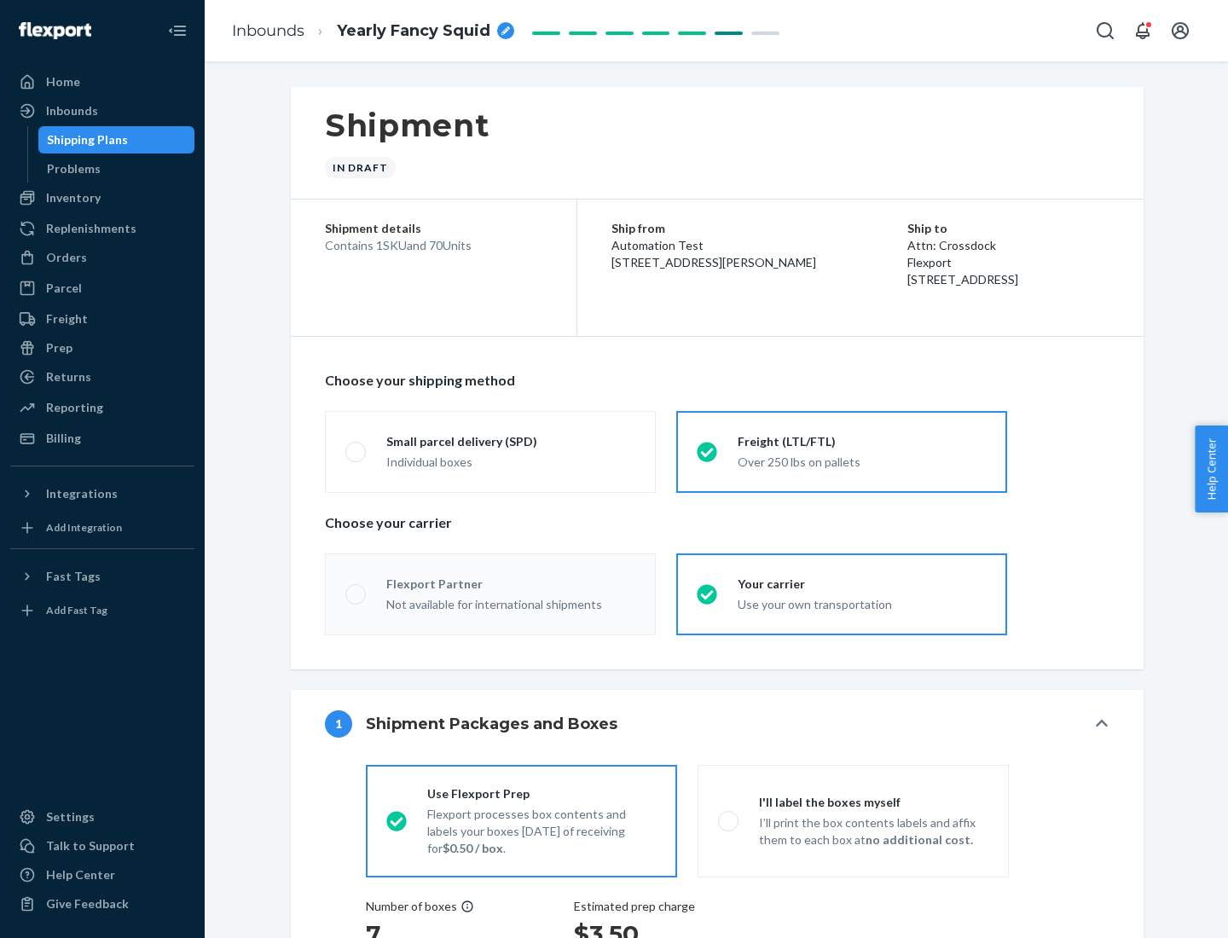
radio input "true"
radio input "false"
radio input "true"
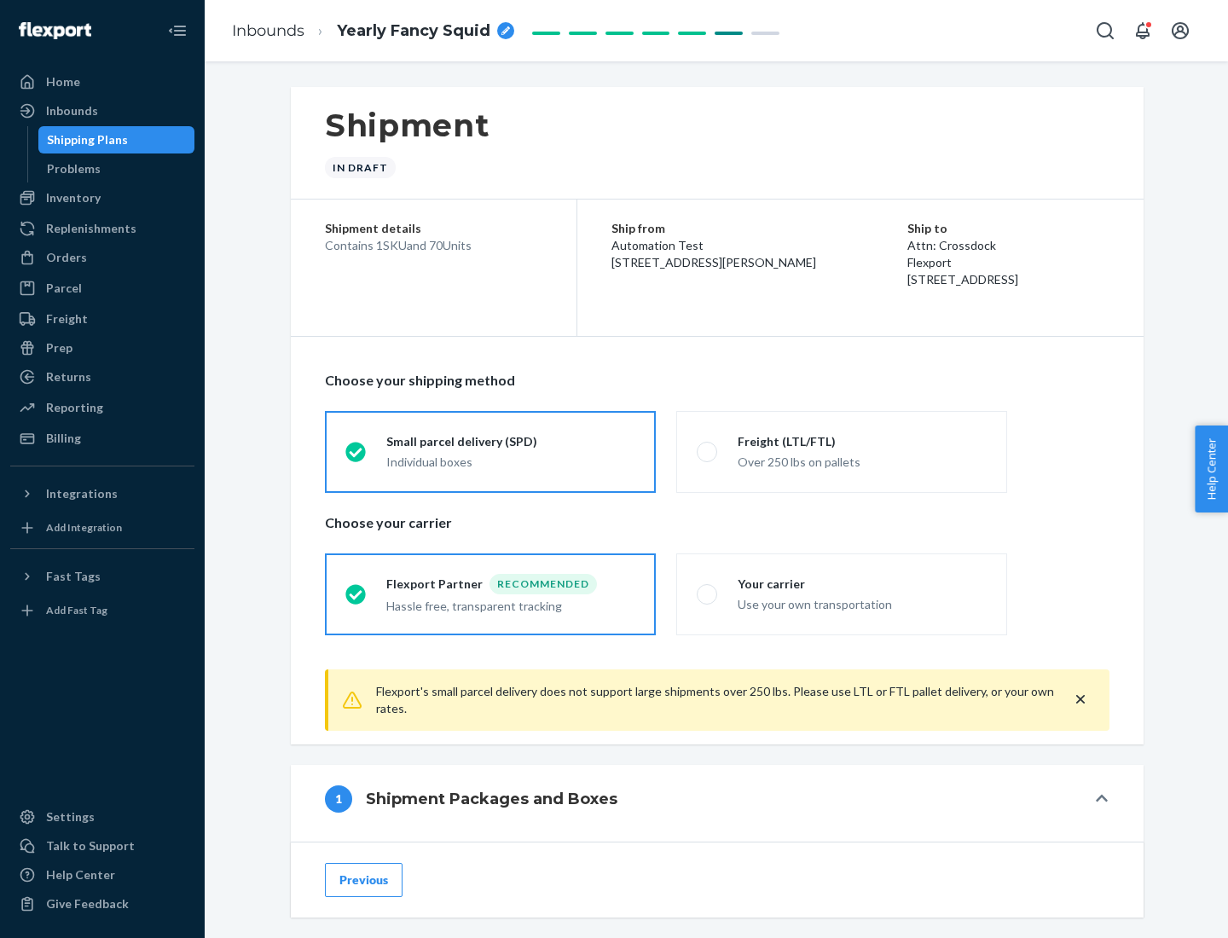
click at [511, 460] on div "Individual boxes" at bounding box center [510, 462] width 249 height 17
click at [357, 457] on input "Small parcel delivery (SPD) Individual boxes" at bounding box center [350, 451] width 11 height 11
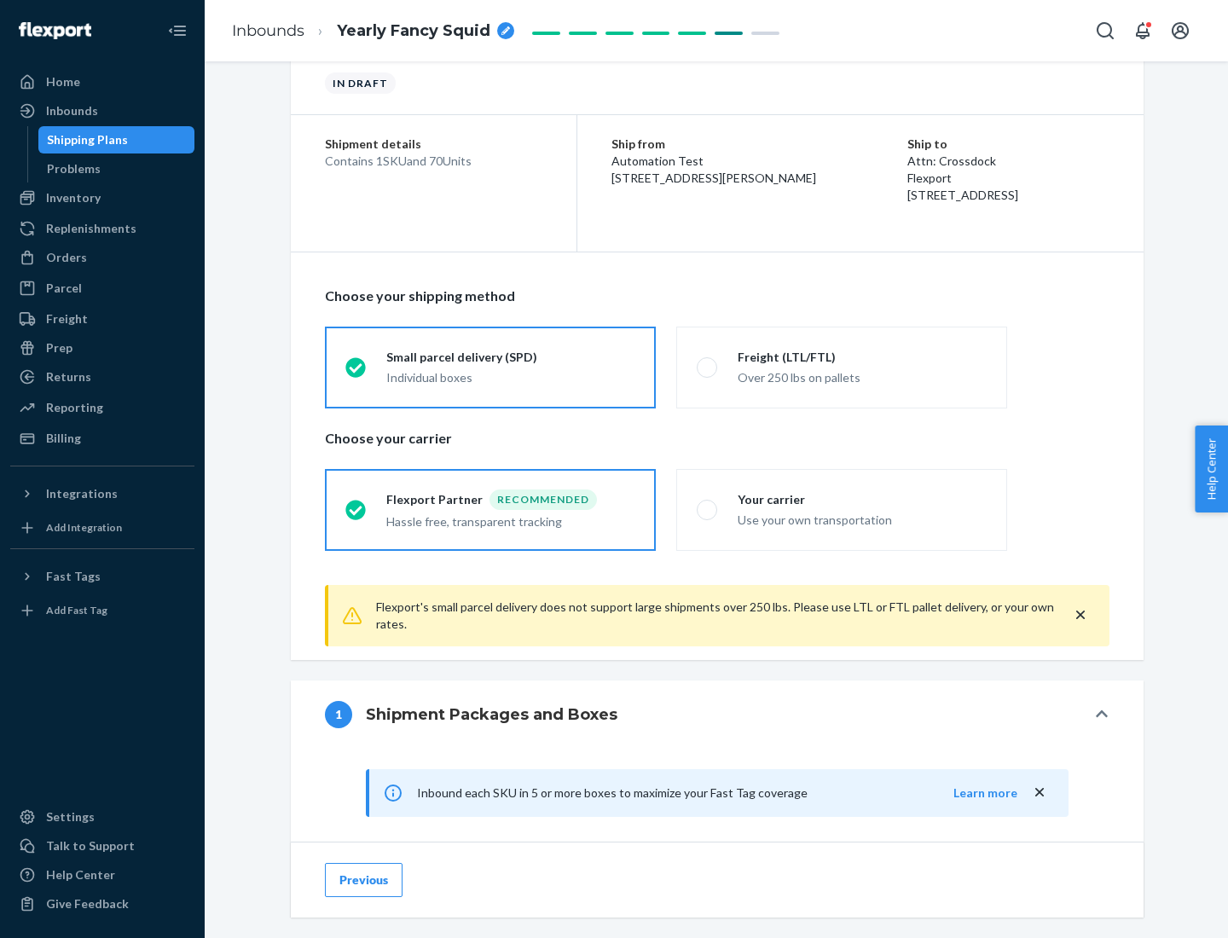
click at [862, 499] on div "Your carrier" at bounding box center [862, 499] width 249 height 17
click at [708, 504] on input "Your carrier Use your own transportation" at bounding box center [702, 509] width 11 height 11
radio input "true"
radio input "false"
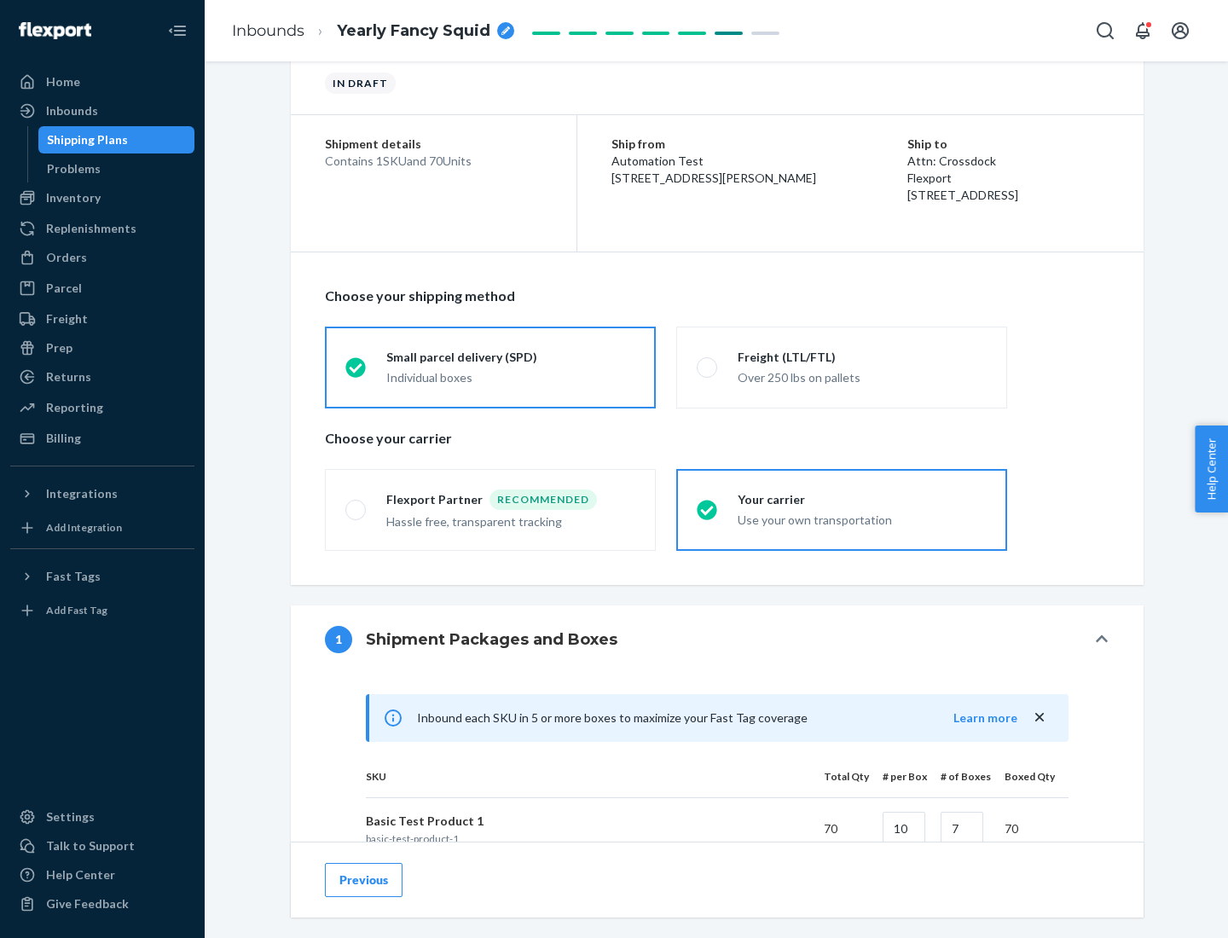
scroll to position [414, 0]
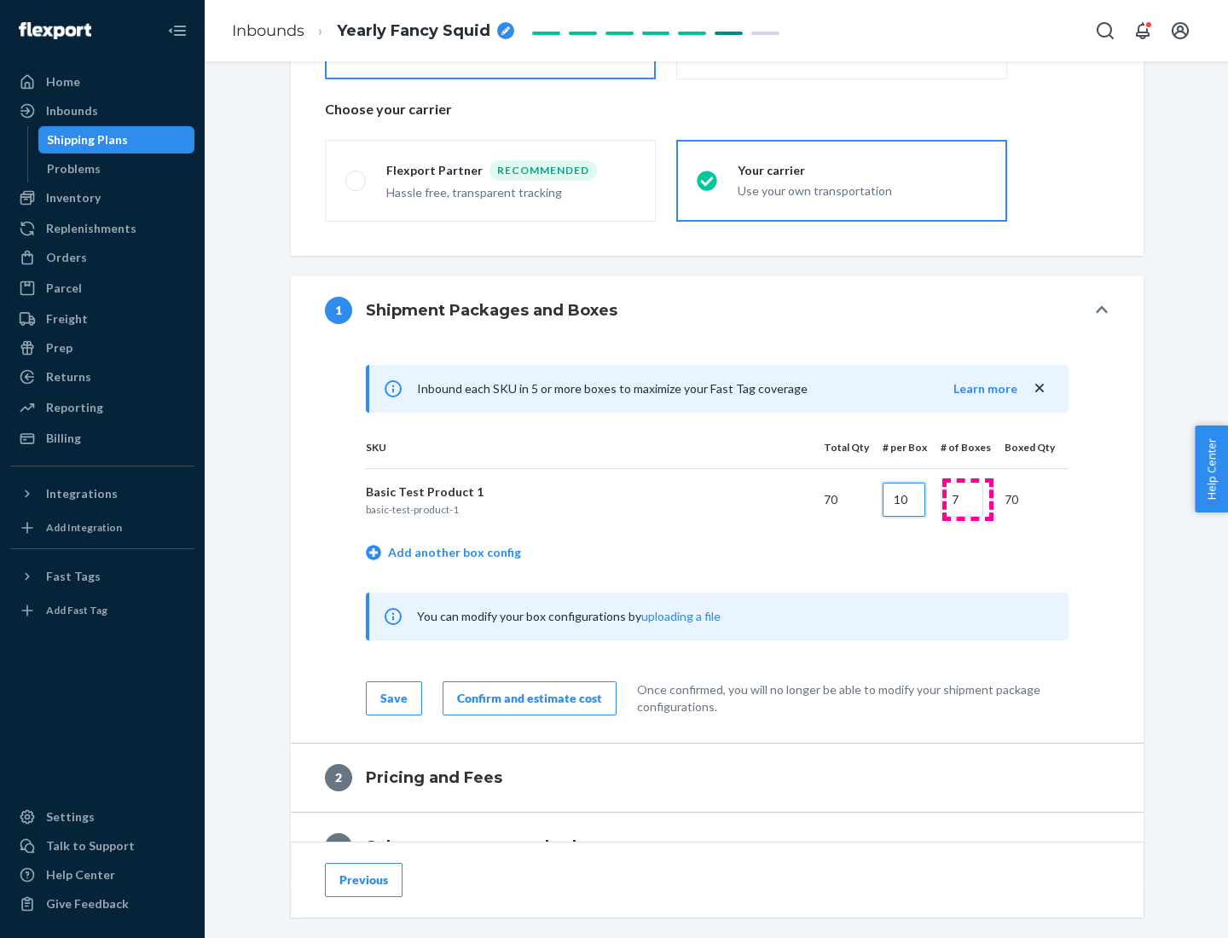
type input "10"
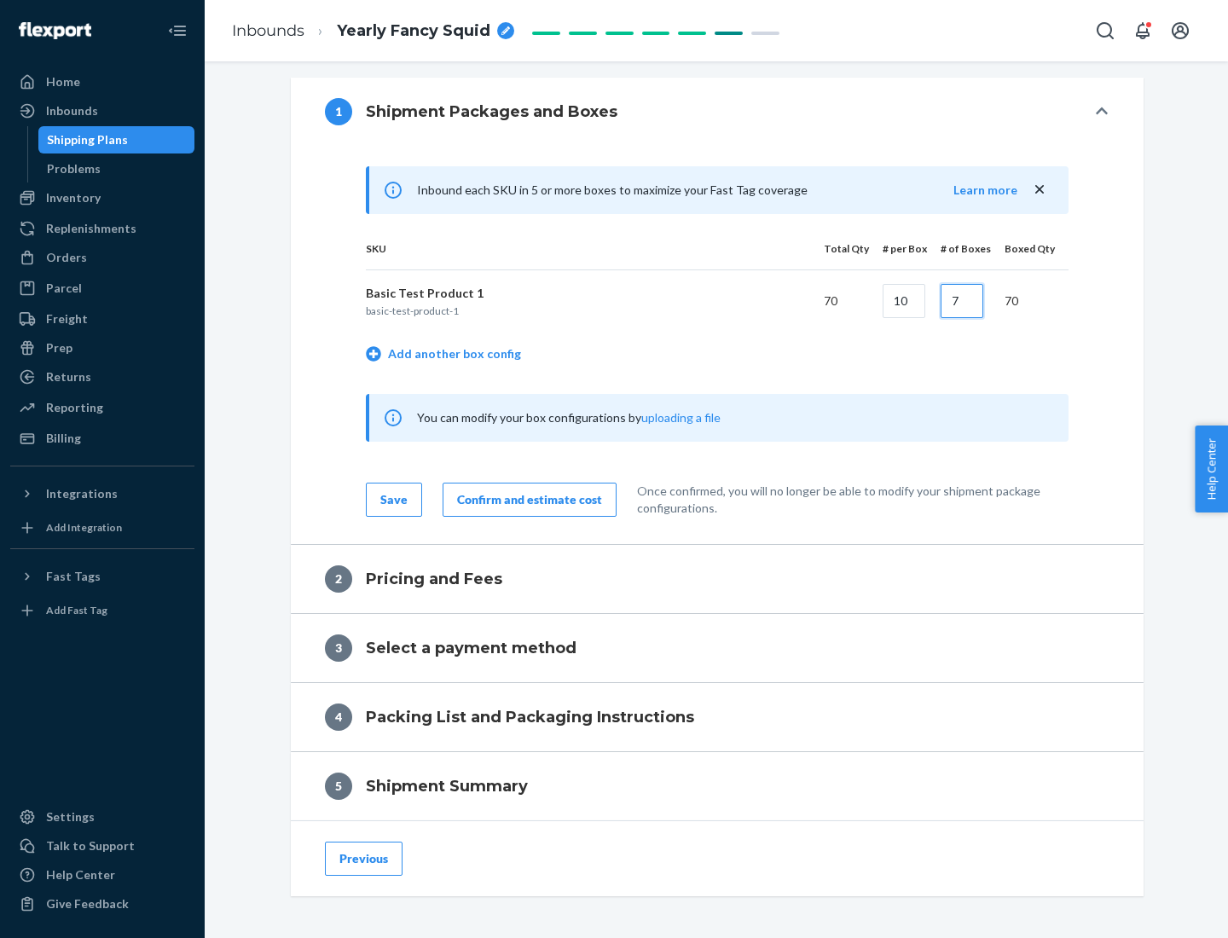
type input "7"
click at [526, 499] on div "Confirm and estimate cost" at bounding box center [529, 499] width 145 height 17
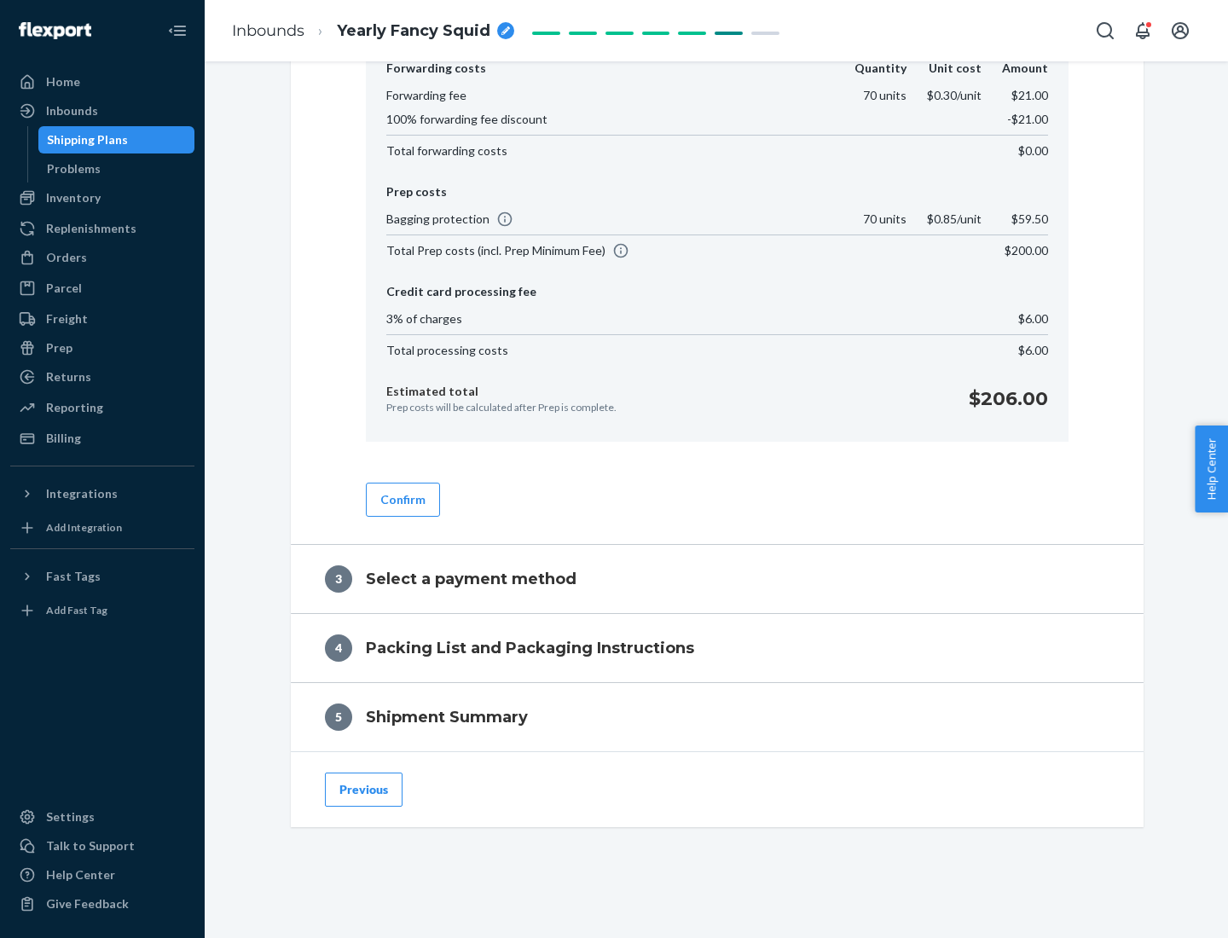
click at [402, 499] on button "Confirm" at bounding box center [403, 500] width 74 height 34
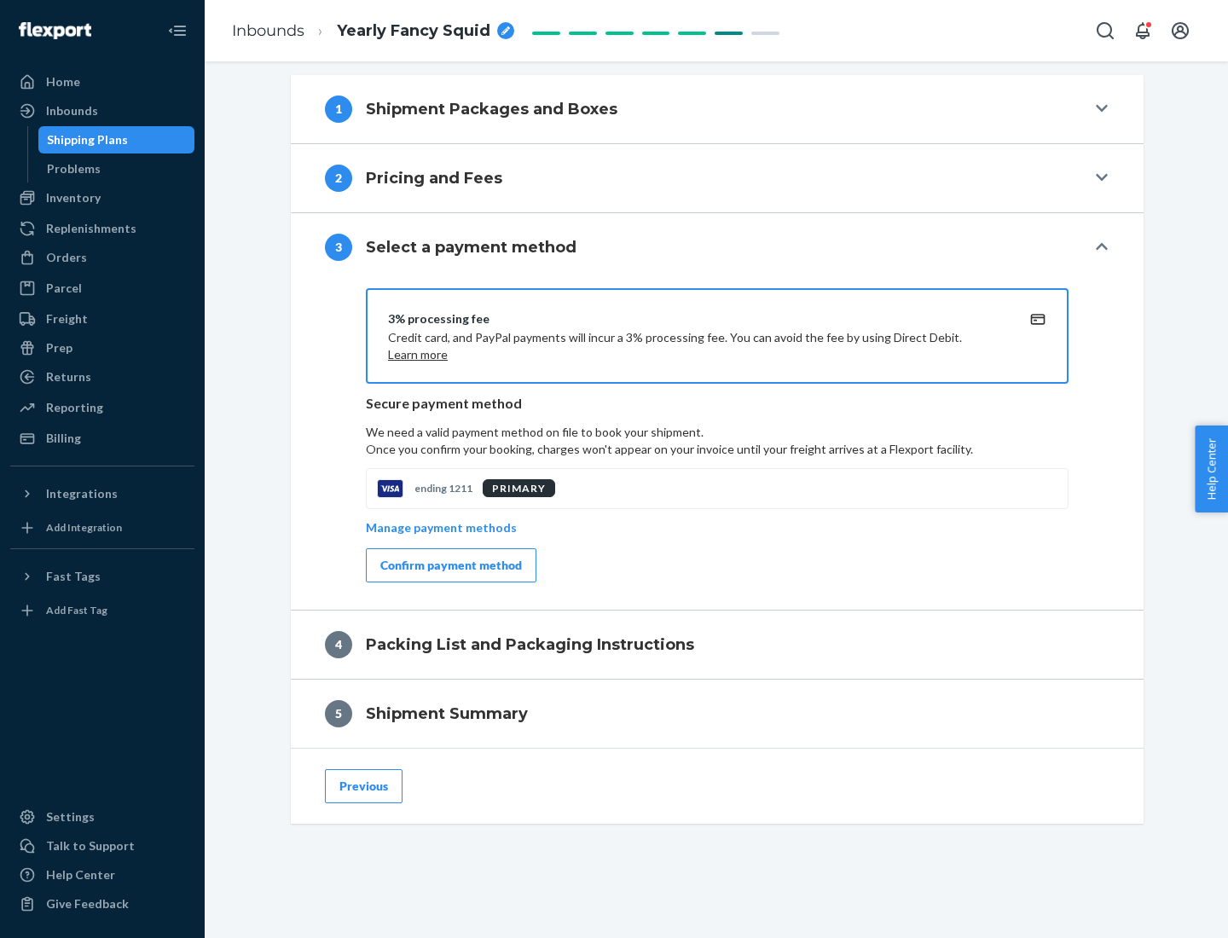
scroll to position [615, 0]
click at [450, 566] on div "Confirm payment method" at bounding box center [451, 565] width 142 height 17
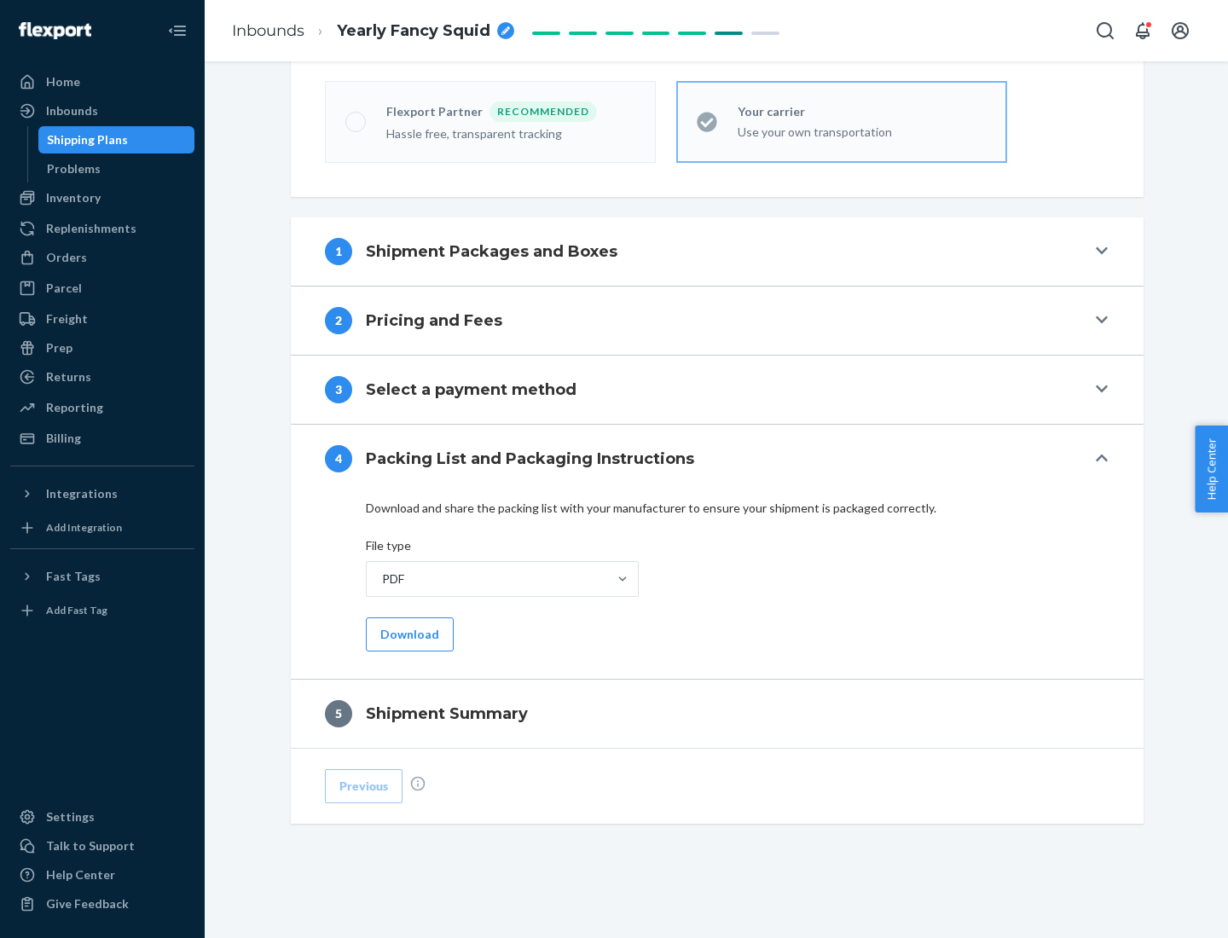
scroll to position [473, 0]
click at [408, 634] on button "Download" at bounding box center [410, 635] width 88 height 34
